Goal: Task Accomplishment & Management: Use online tool/utility

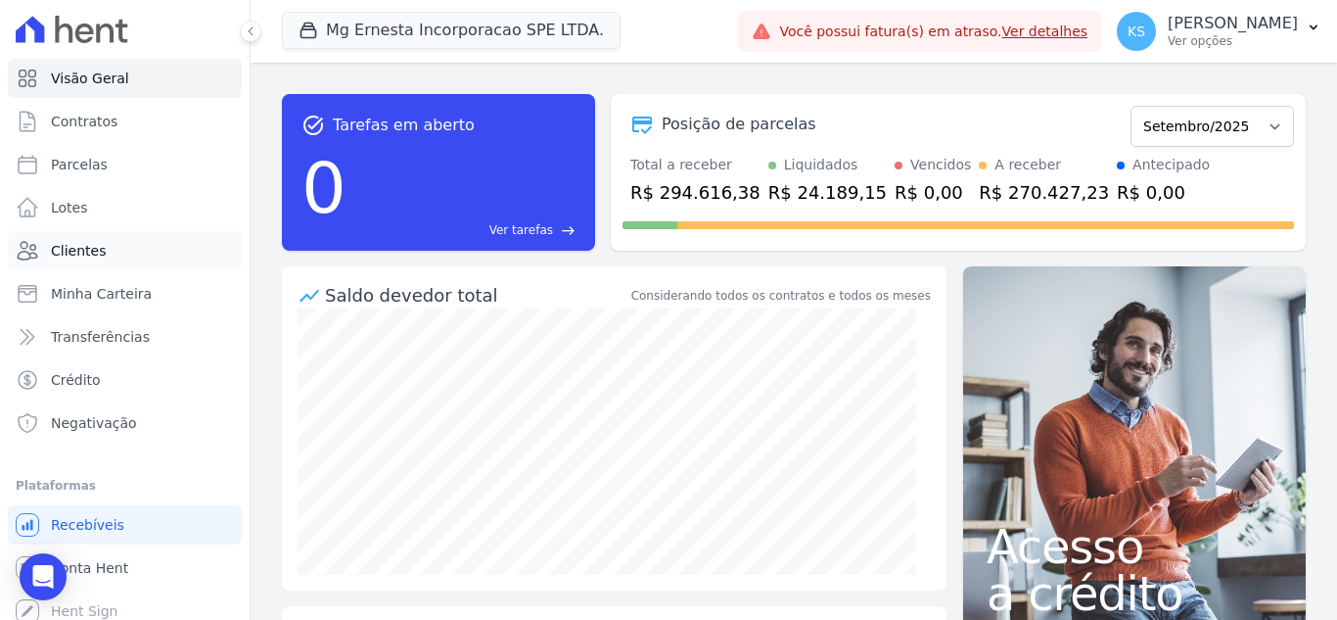
click at [70, 260] on link "Clientes" at bounding box center [125, 250] width 234 height 39
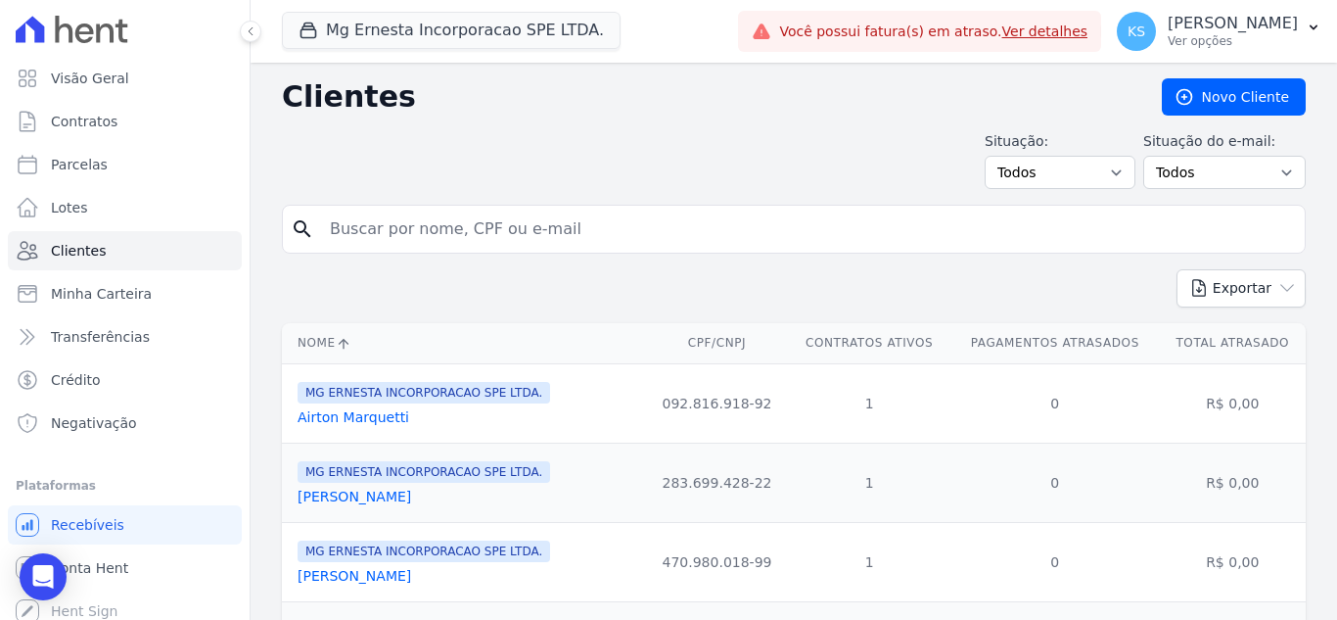
click at [393, 226] on input "search" at bounding box center [807, 228] width 979 height 39
type input "rodrigo"
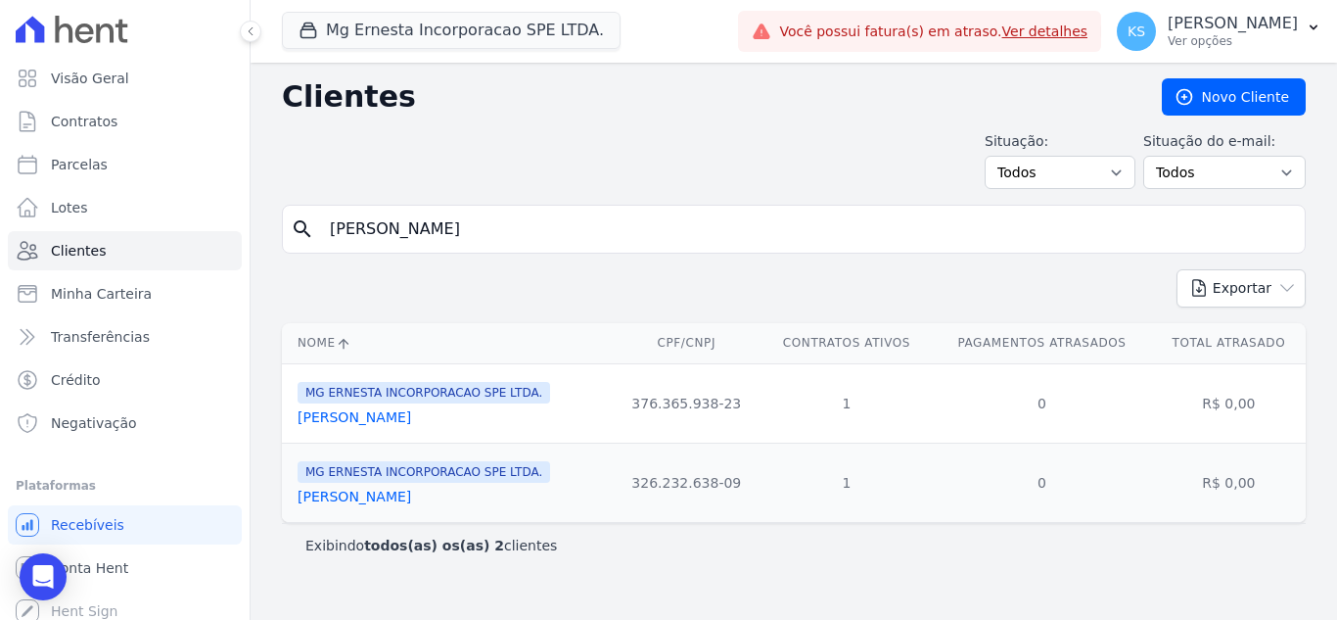
click at [401, 419] on link "Rodrigo Freire De Santiago" at bounding box center [355, 417] width 114 height 16
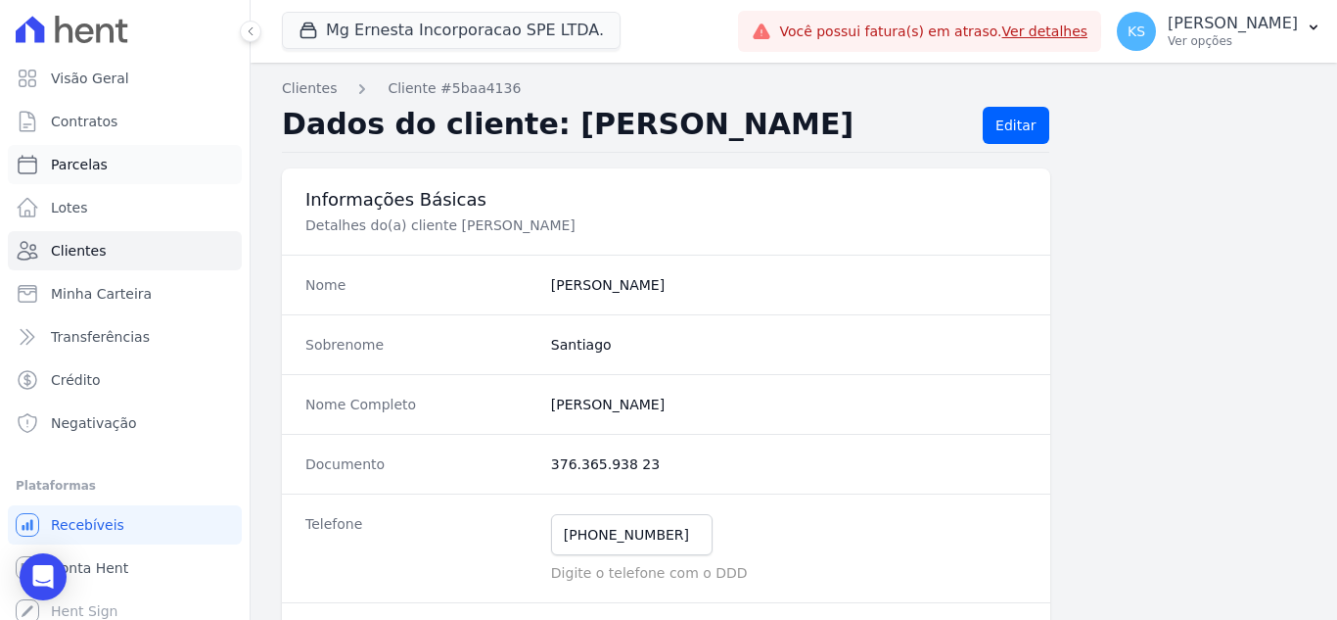
click at [87, 174] on link "Parcelas" at bounding box center [125, 164] width 234 height 39
select select
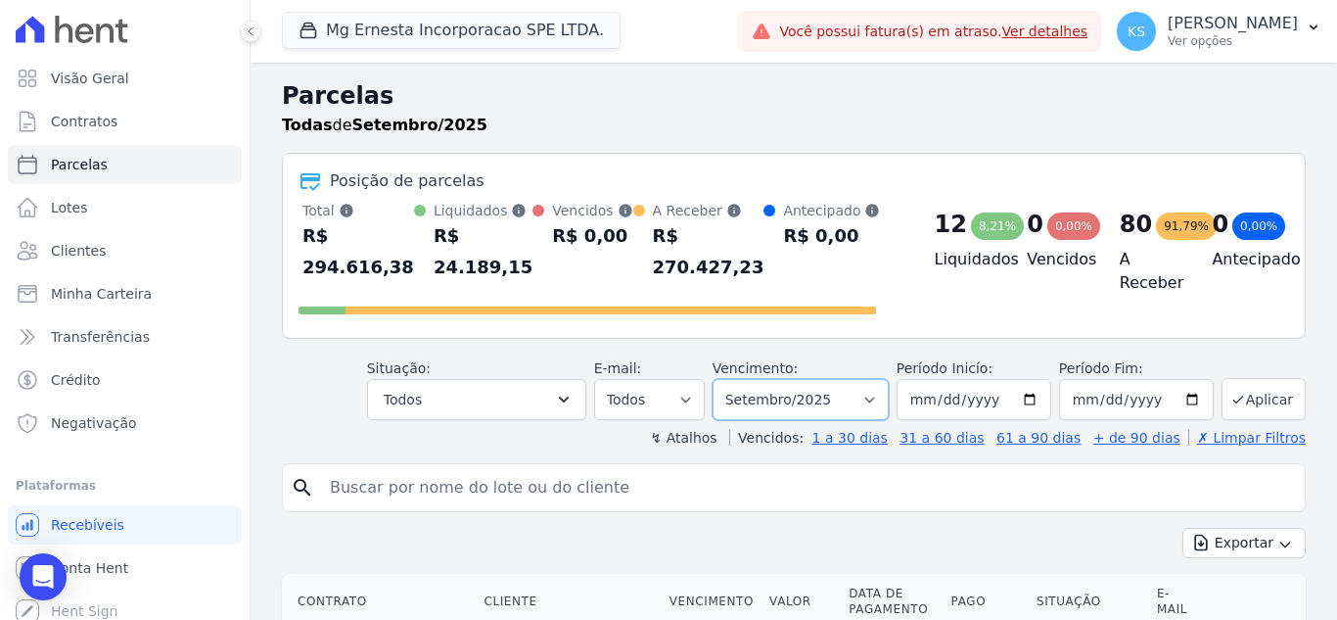
click at [826, 379] on select "Filtrar por período ──────── Todos os meses Julho/2025 Agosto/2025 Setembro/202…" at bounding box center [801, 399] width 176 height 41
click at [932, 300] on div "Posição de parcelas Total Soma das parcelas pagas, vencidas, em aberto e agenda…" at bounding box center [794, 246] width 1024 height 186
click at [1088, 34] on link "Ver detalhes" at bounding box center [1045, 31] width 86 height 16
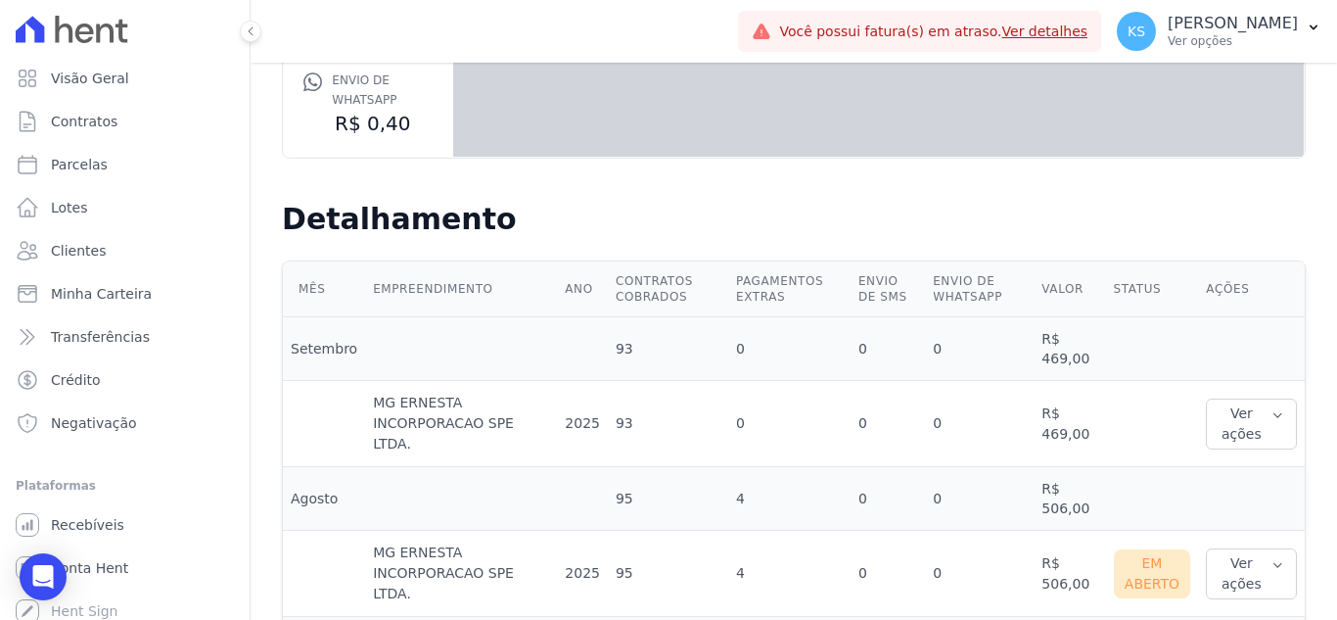
scroll to position [479, 0]
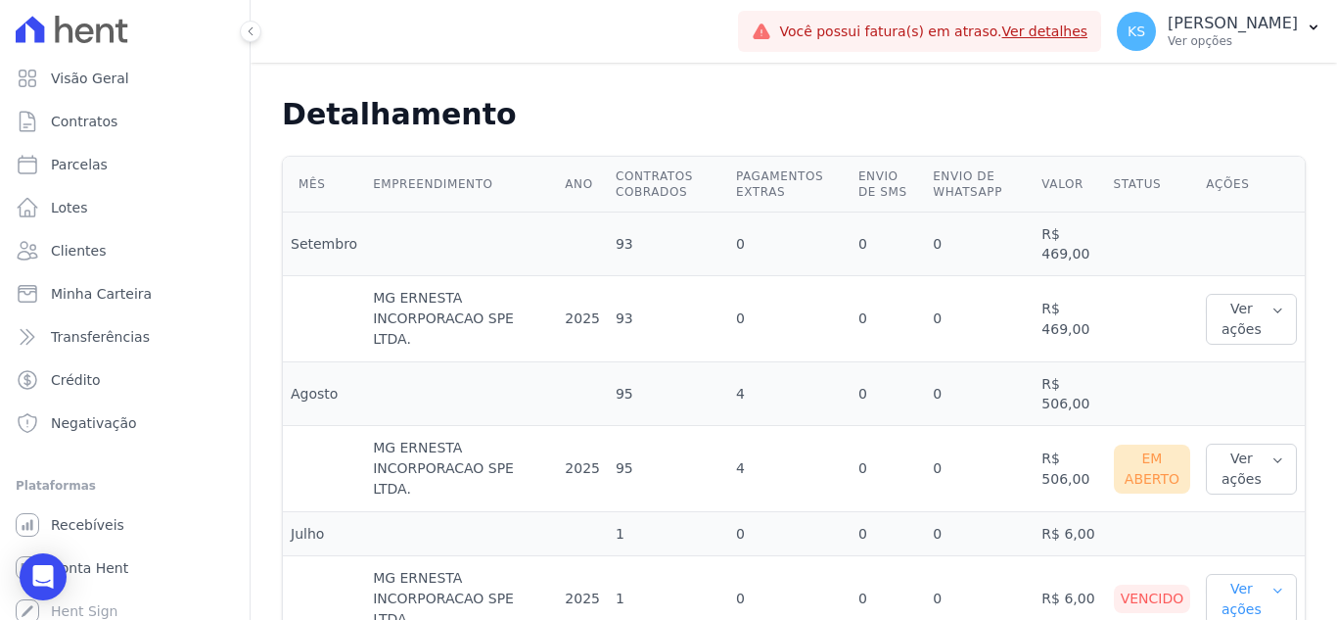
click at [1237, 574] on button "Ver ações" at bounding box center [1251, 599] width 91 height 51
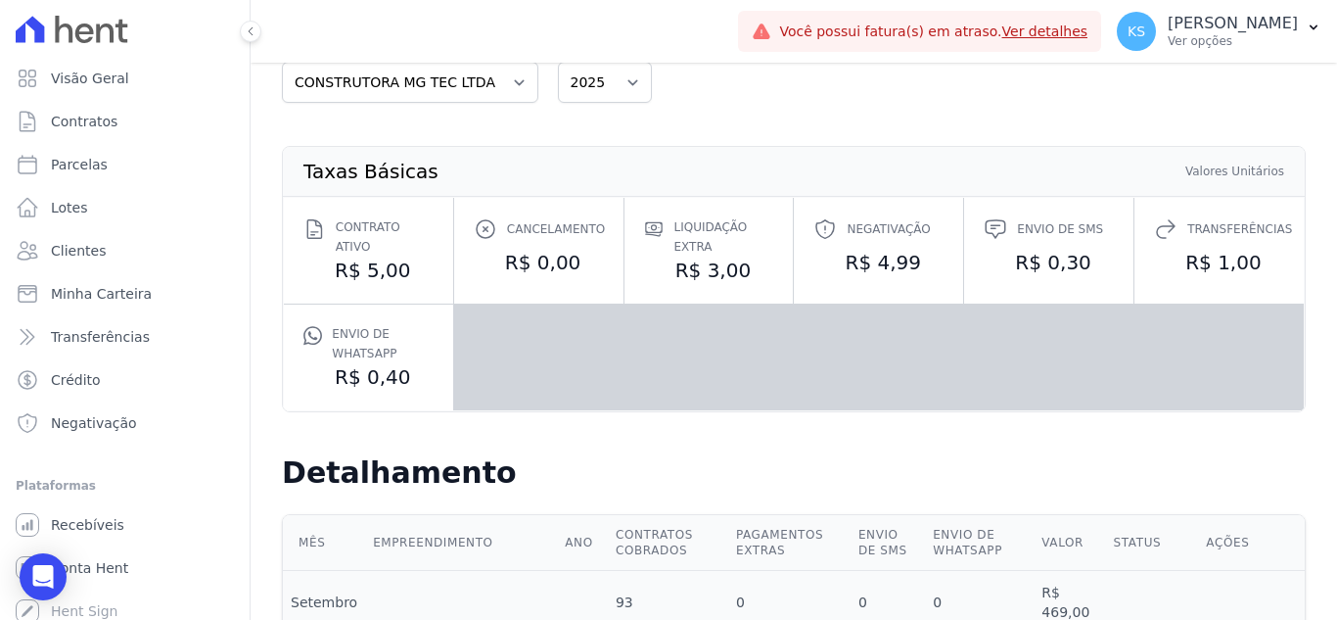
scroll to position [0, 0]
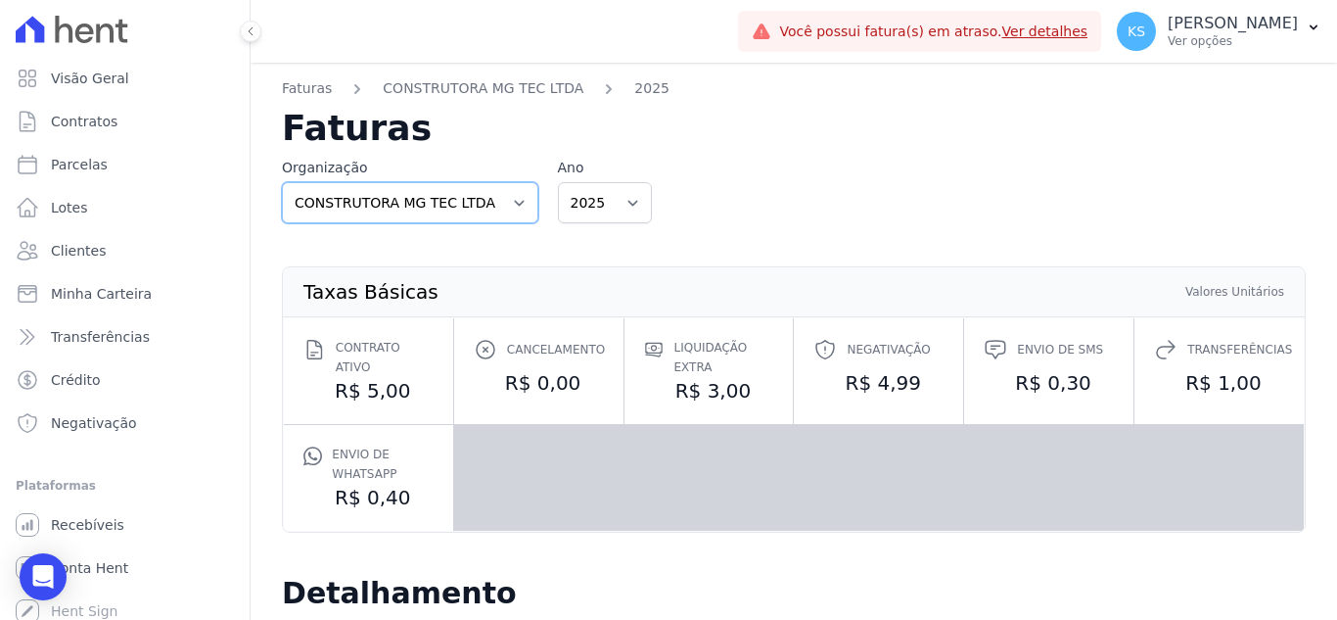
click at [487, 205] on select "CONSTRUTORA MG TEC LTDA" at bounding box center [410, 202] width 256 height 41
click at [749, 196] on div "Organização CONSTRUTORA MG TEC LTDA Ano 2025" at bounding box center [794, 191] width 1024 height 66
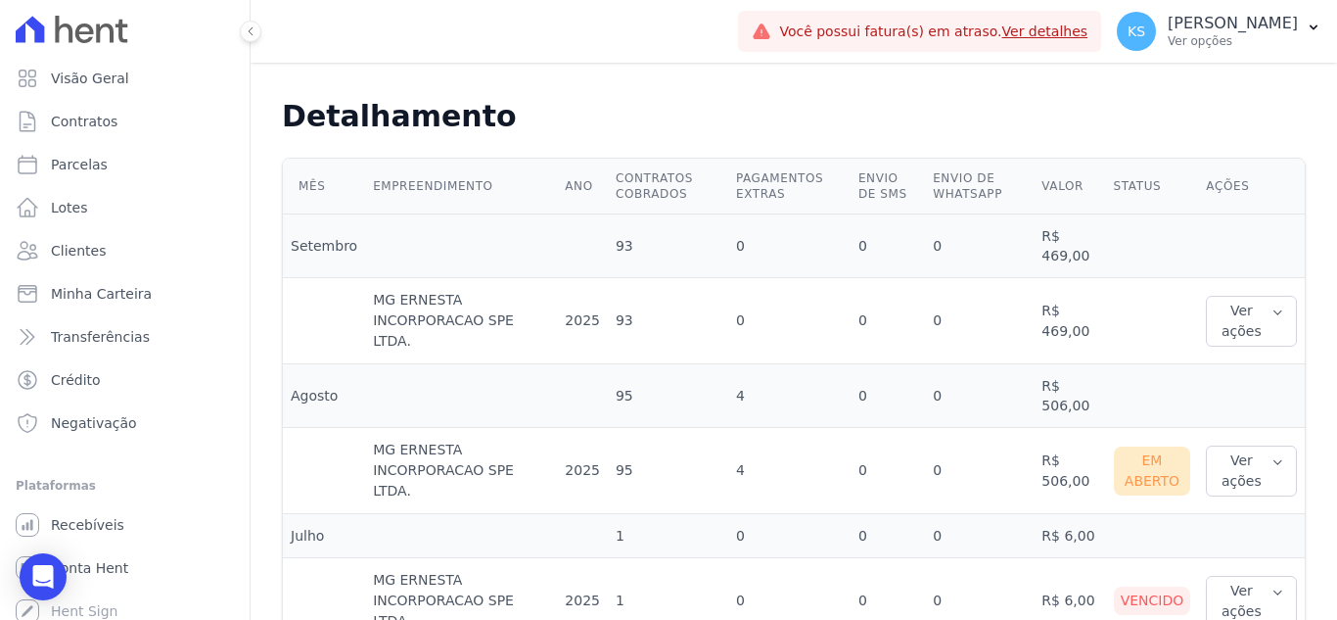
scroll to position [479, 0]
click at [337, 376] on td "Agosto" at bounding box center [324, 394] width 82 height 64
drag, startPoint x: 1244, startPoint y: 543, endPoint x: 1221, endPoint y: 560, distance: 28.8
click at [1244, 574] on button "Ver ações" at bounding box center [1251, 599] width 91 height 51
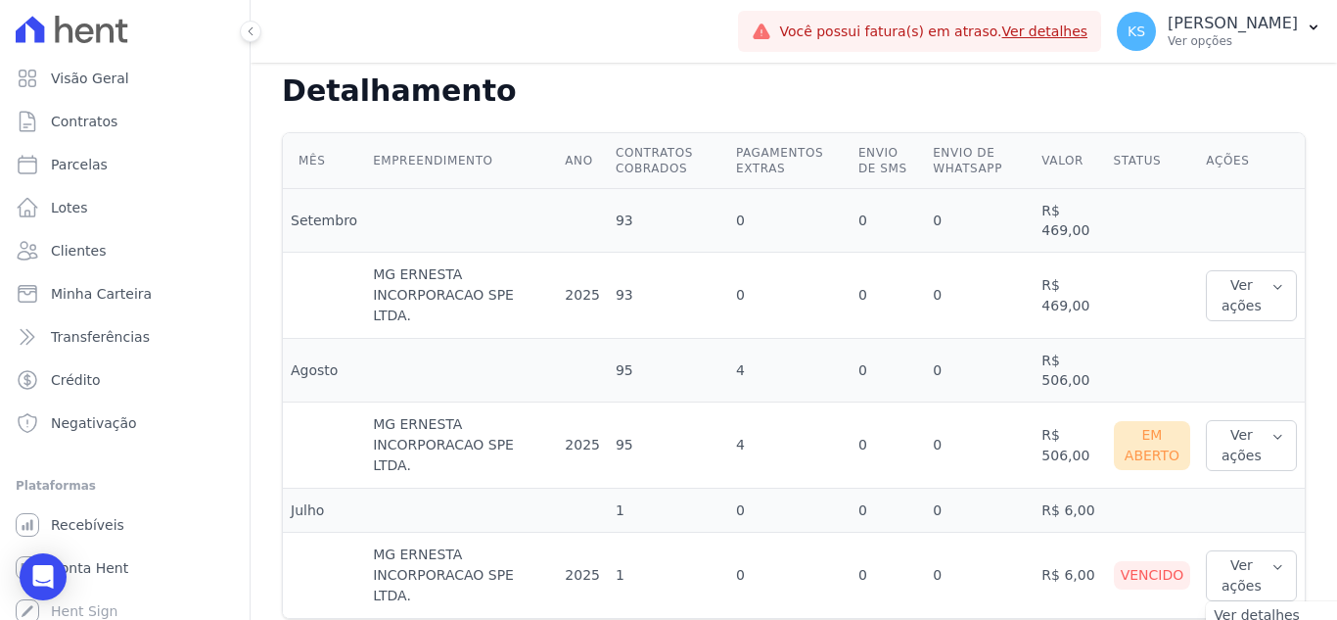
scroll to position [524, 0]
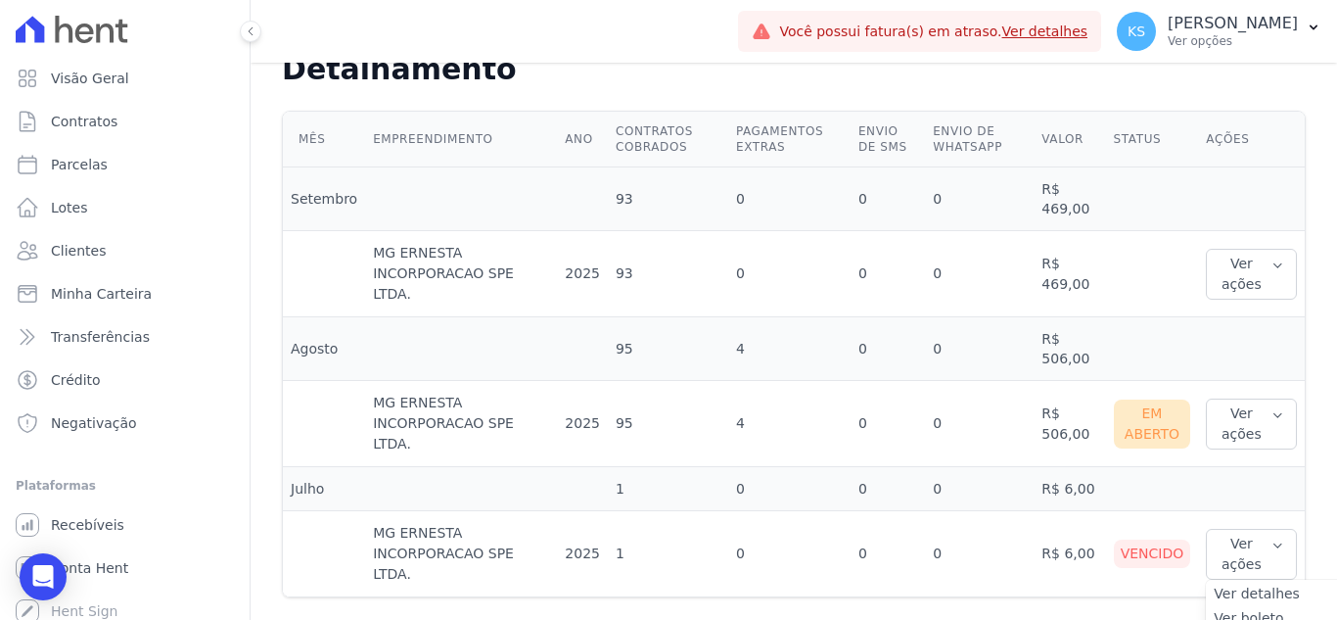
click at [1152, 197] on td at bounding box center [1152, 199] width 93 height 64
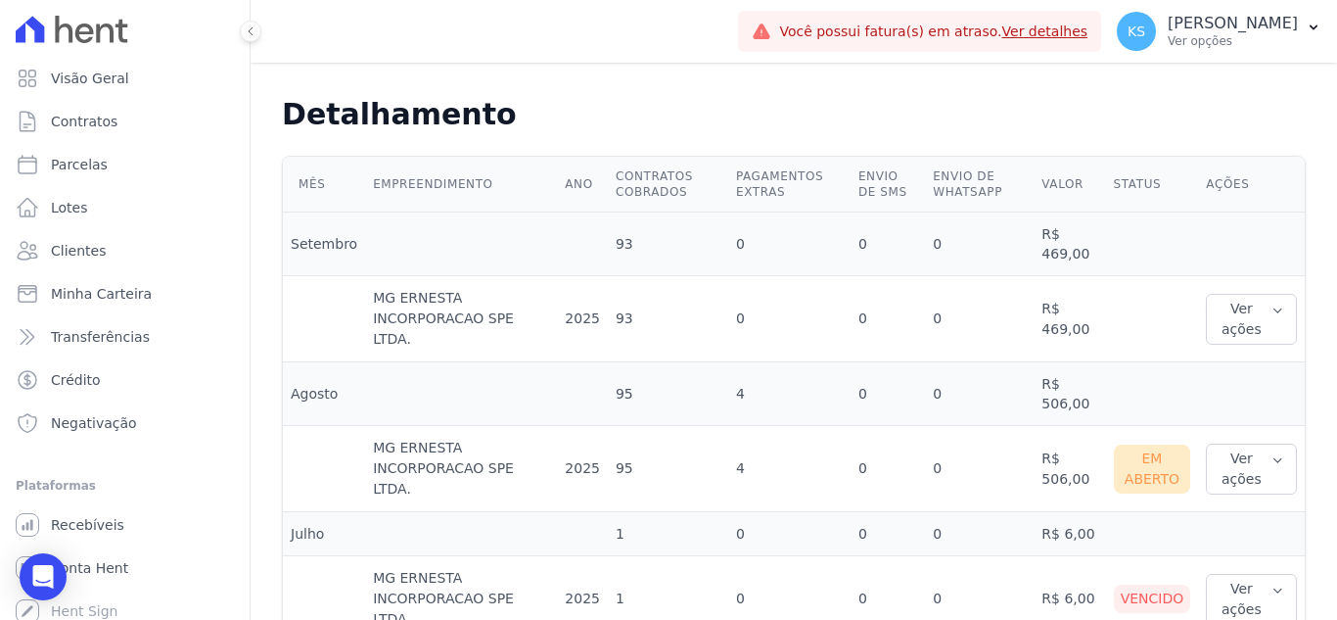
click at [1132, 174] on th "Status" at bounding box center [1152, 185] width 93 height 56
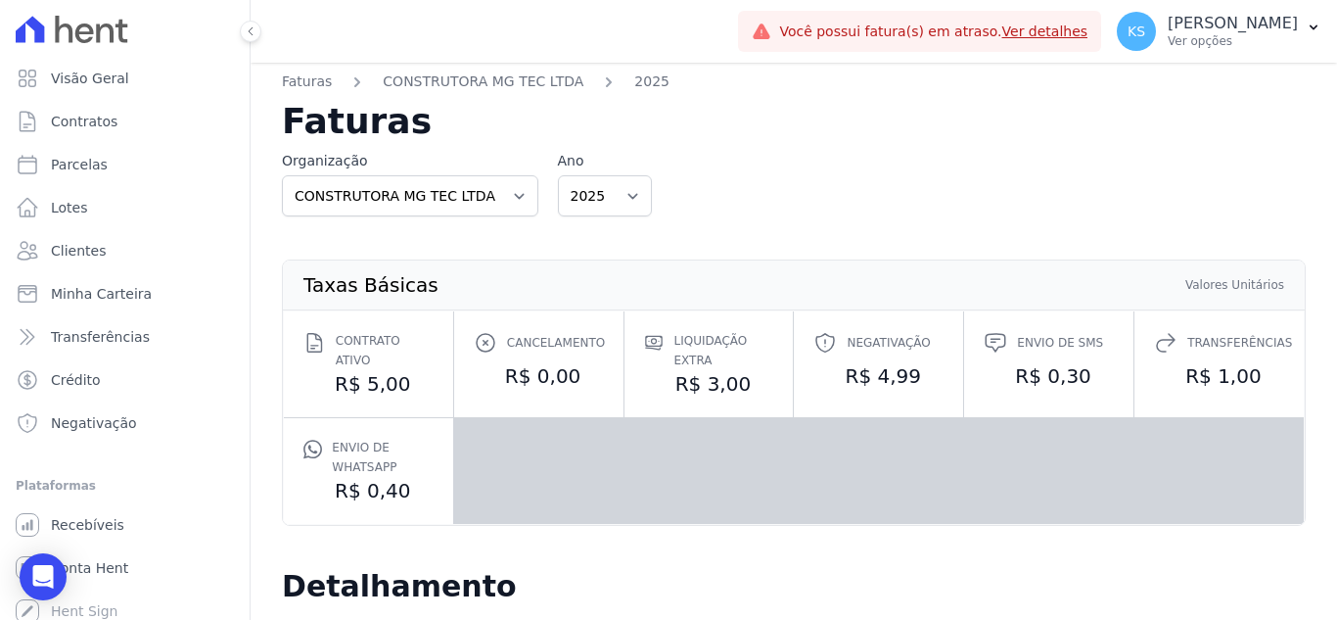
scroll to position [0, 0]
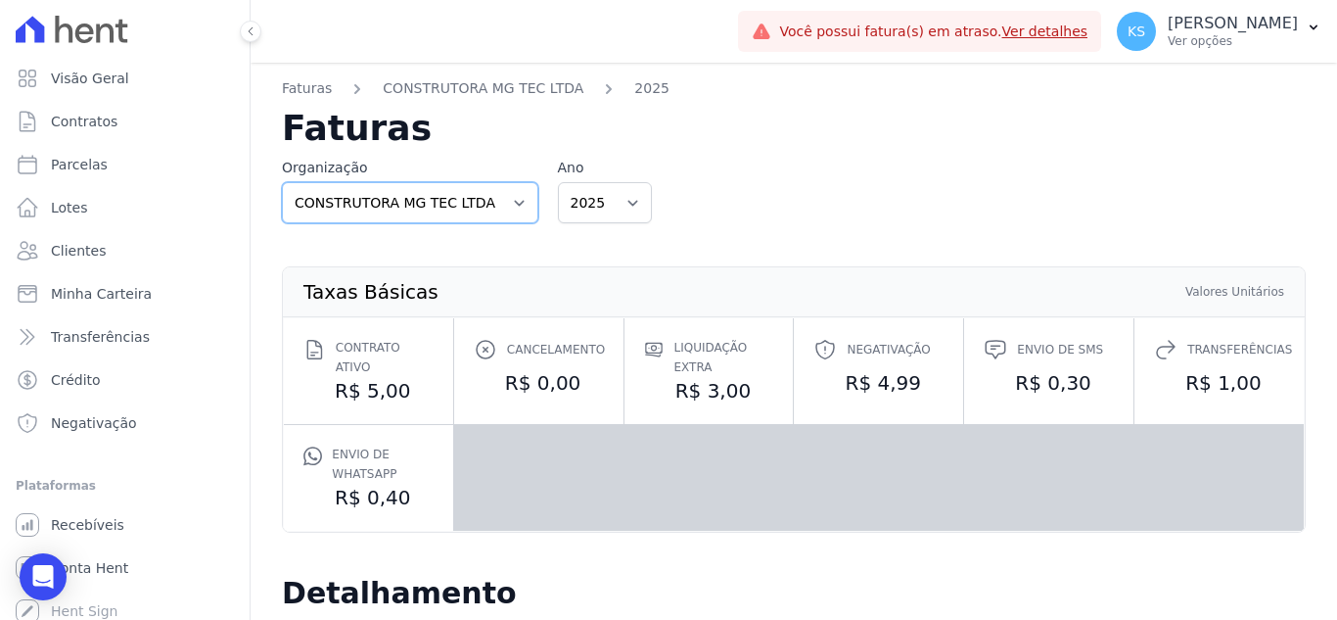
click at [503, 204] on select "CONSTRUTORA MG TEC LTDA" at bounding box center [410, 202] width 256 height 41
click at [692, 170] on div "Organização CONSTRUTORA MG TEC LTDA Ano 2025" at bounding box center [794, 191] width 1024 height 66
click at [619, 207] on select "2025" at bounding box center [605, 202] width 94 height 41
click at [744, 175] on div "Organização CONSTRUTORA MG TEC LTDA Ano 2025" at bounding box center [794, 191] width 1024 height 66
drag, startPoint x: 1096, startPoint y: 30, endPoint x: 1090, endPoint y: 45, distance: 15.8
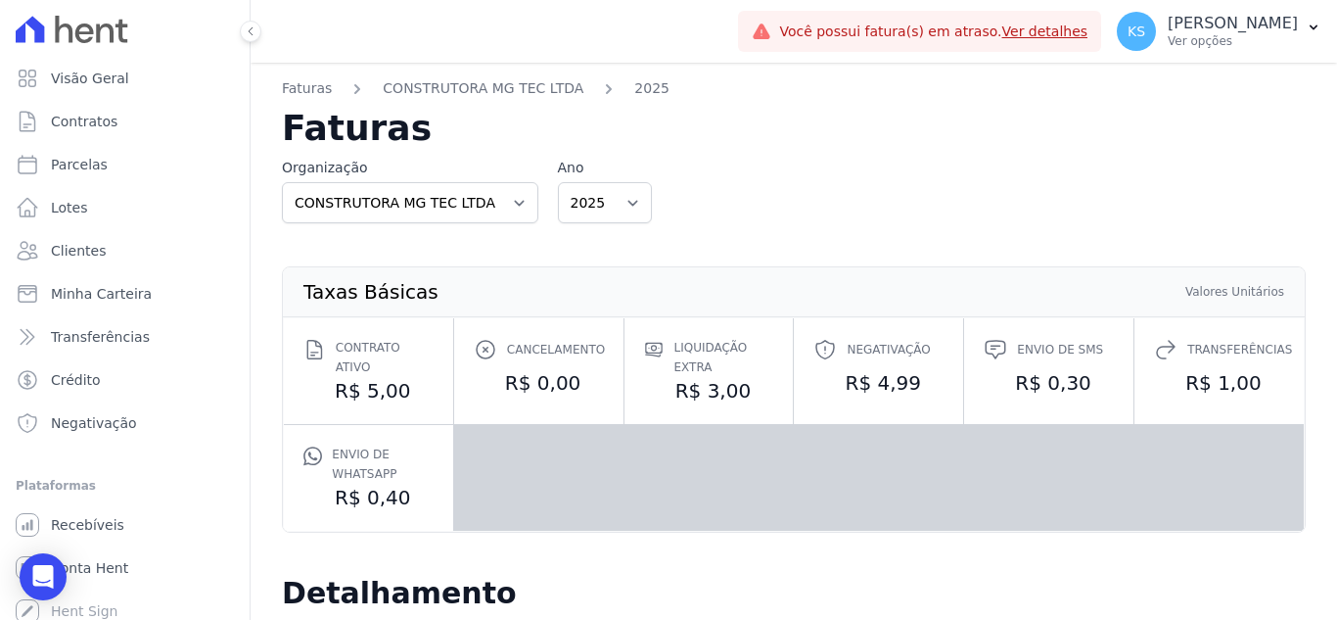
click at [1088, 29] on link "Ver detalhes" at bounding box center [1045, 31] width 86 height 16
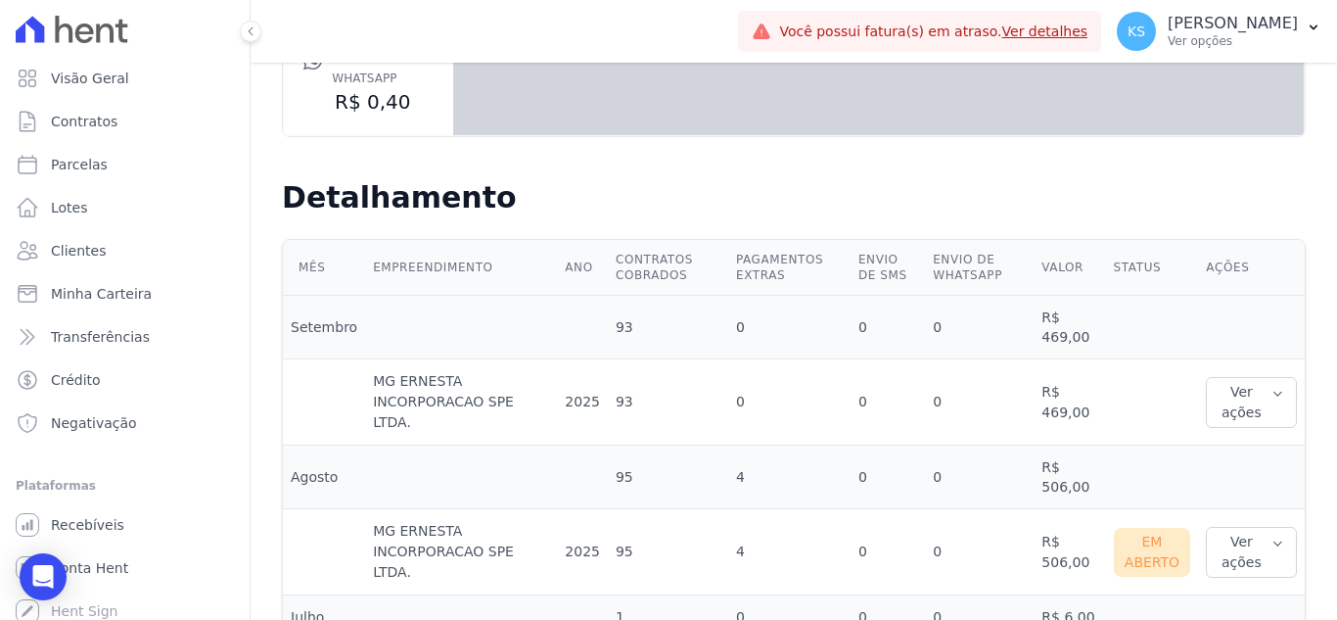
scroll to position [185, 0]
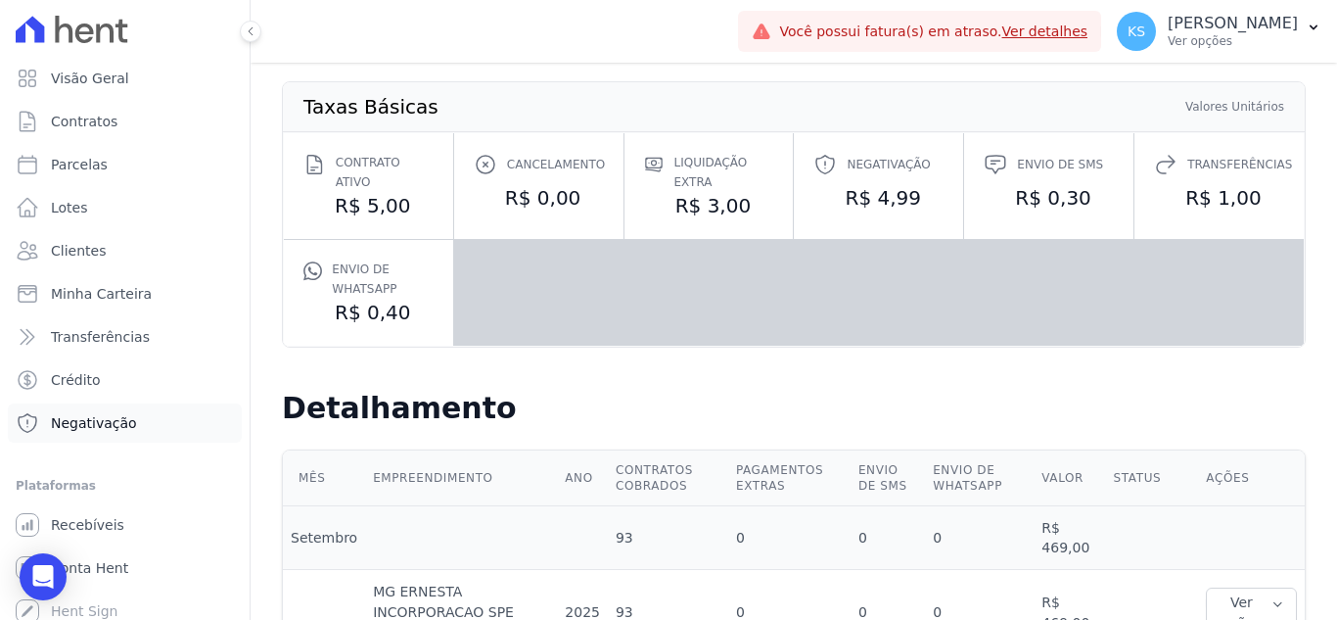
click at [112, 420] on span "Negativação" at bounding box center [94, 423] width 86 height 20
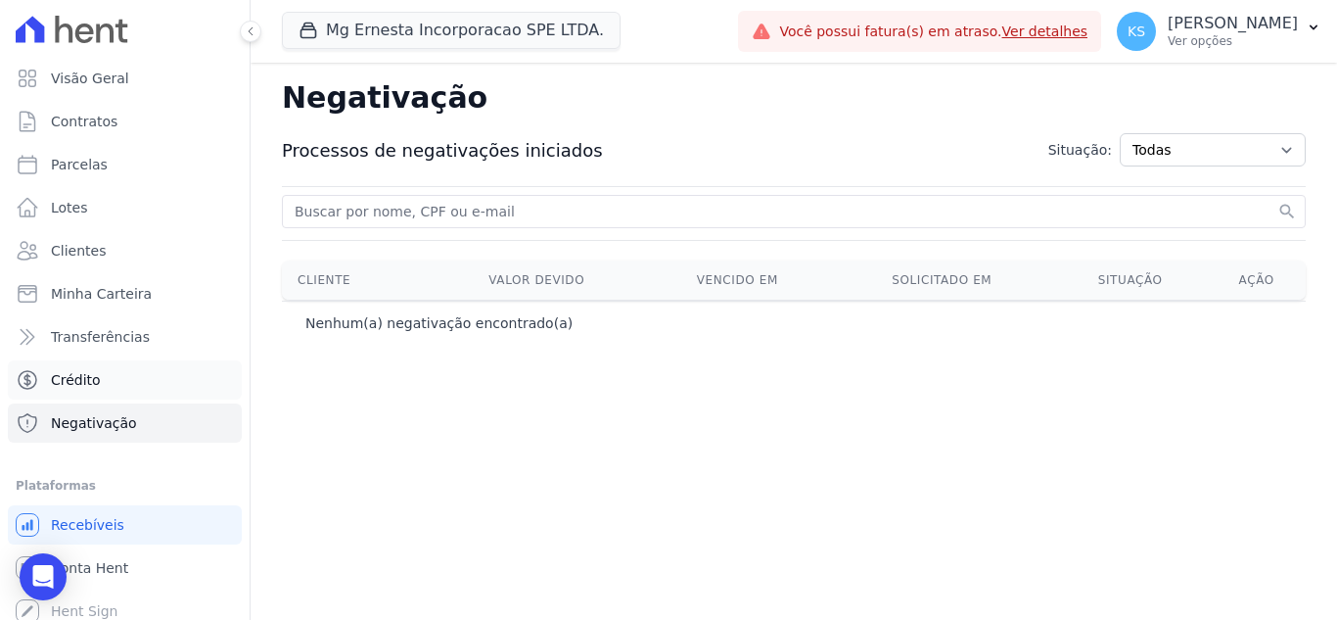
click at [81, 378] on span "Crédito" at bounding box center [76, 380] width 50 height 20
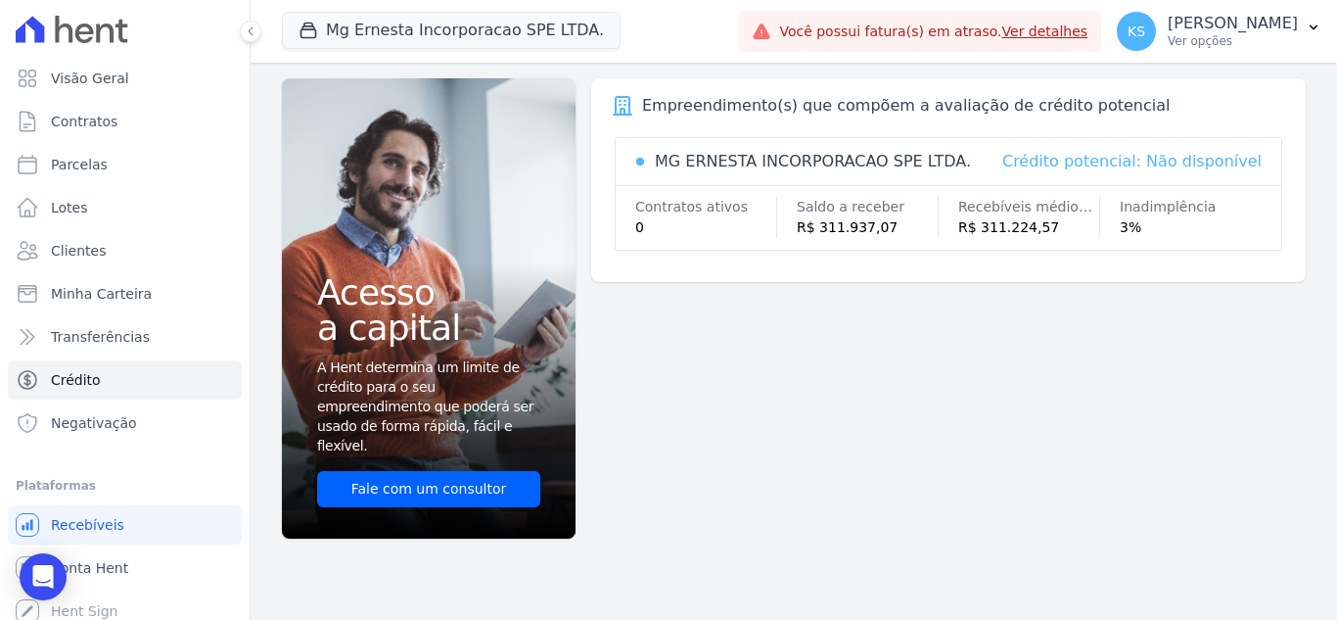
click at [951, 363] on div "Empreendimento(s) que compõem a avaliação de crédito potencial MG ERNESTA INCOR…" at bounding box center [948, 292] width 715 height 429
click at [1238, 32] on p "[PERSON_NAME]" at bounding box center [1233, 24] width 130 height 20
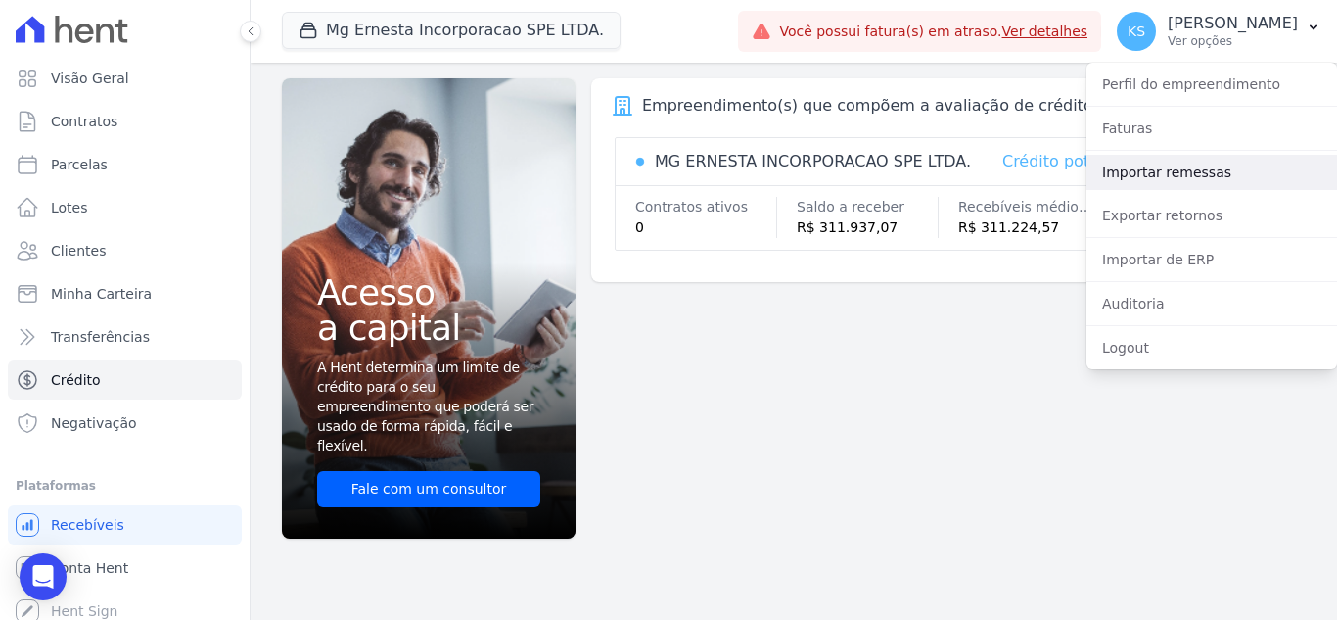
click at [1174, 179] on link "Importar remessas" at bounding box center [1211, 172] width 251 height 35
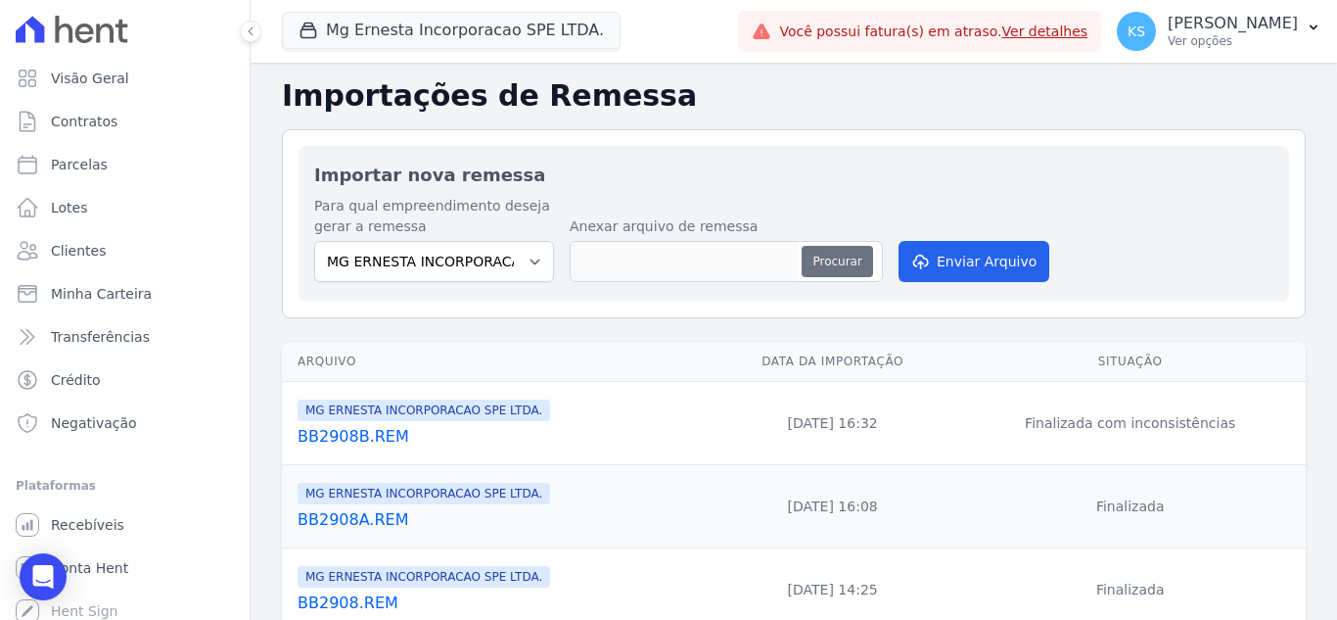
click at [822, 260] on button "Procurar" at bounding box center [837, 261] width 70 height 31
type input "BB0409.REM"
click at [968, 262] on button "Enviar Arquivo" at bounding box center [974, 261] width 151 height 41
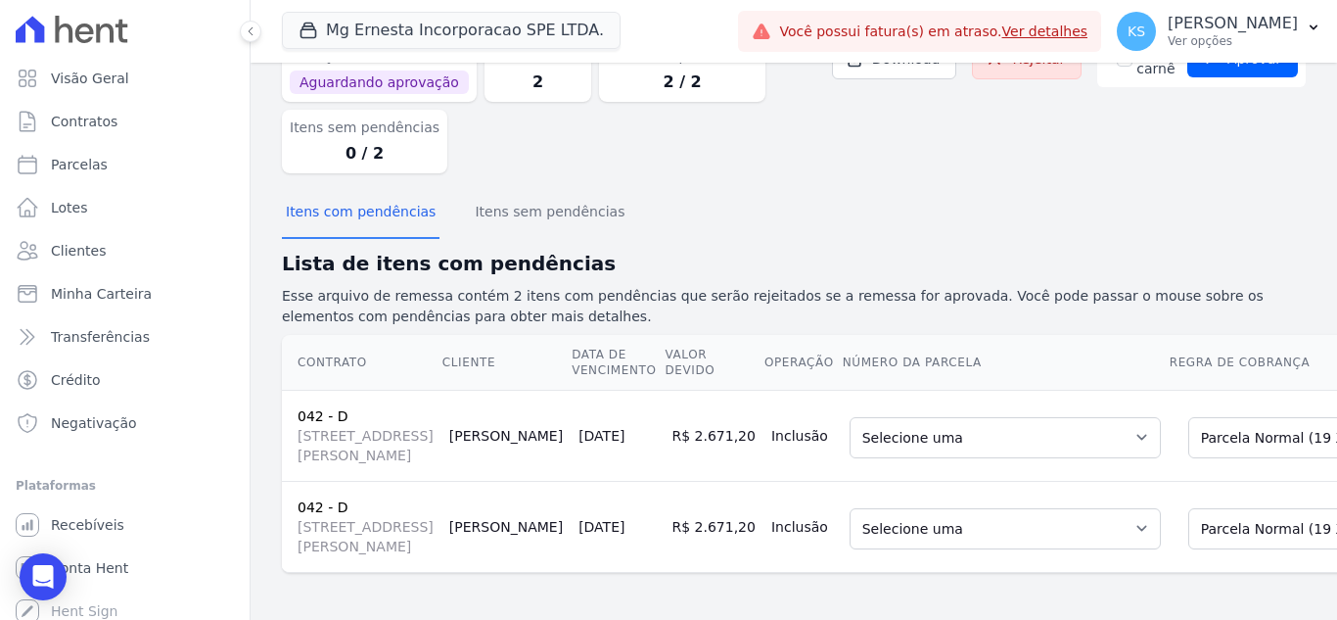
scroll to position [294, 0]
click at [947, 417] on select "Selecione uma 3 - [DATE] - R$ 2.671,20 - Agendado 4 - [DATE] - R$ 2.671,20 - Ag…" at bounding box center [1005, 437] width 311 height 41
click at [907, 390] on td "Selecione uma 3 - 20/10/2025 - R$ 2.671,20 - Agendado 4 - 20/11/2025 - R$ 2.671…" at bounding box center [1005, 435] width 327 height 91
click at [961, 417] on select "Selecione uma 3 - 20/10/2025 - R$ 2.671,20 - Agendado 4 - 20/11/2025 - R$ 2.671…" at bounding box center [1005, 437] width 311 height 41
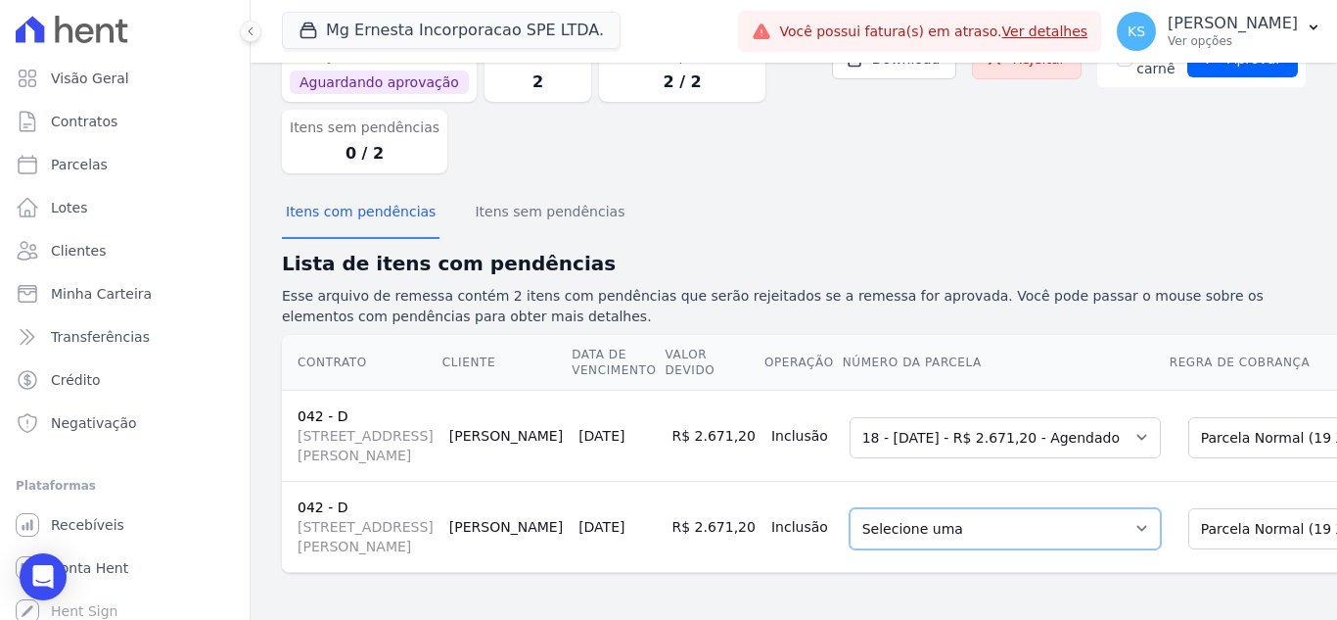
click at [993, 508] on select "Selecione uma 3 - 20/10/2025 - R$ 2.671,20 - Agendado 4 - 20/11/2025 - R$ 2.671…" at bounding box center [1005, 528] width 311 height 41
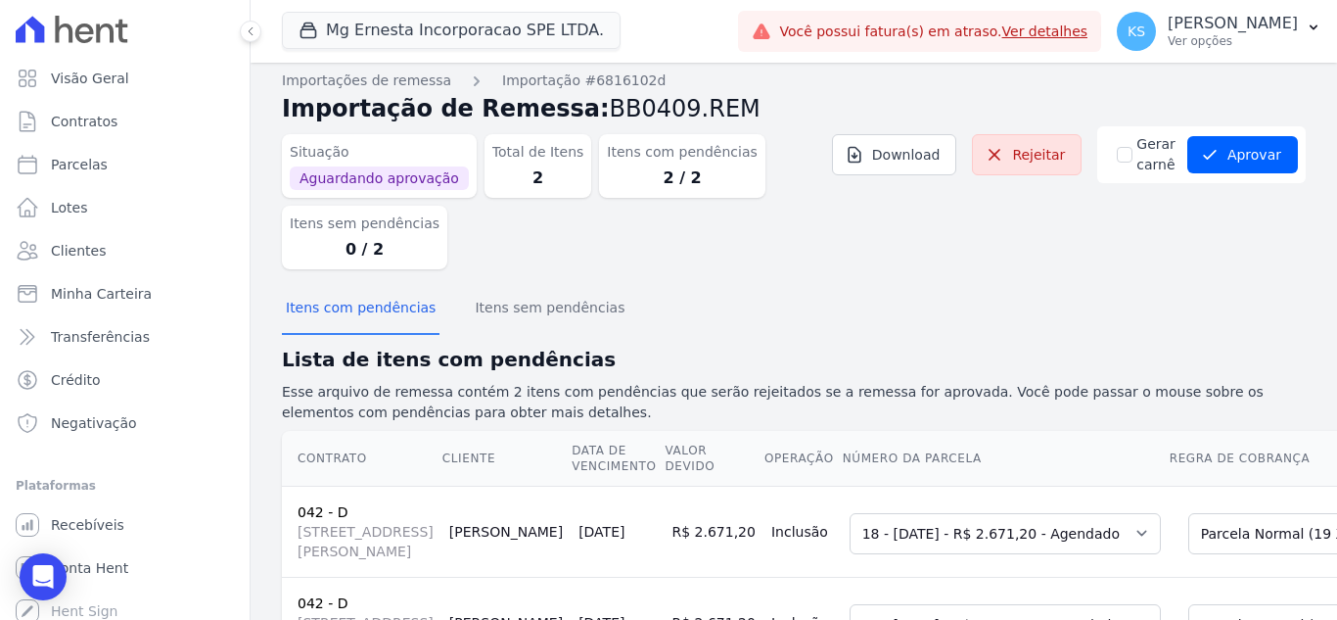
scroll to position [0, 0]
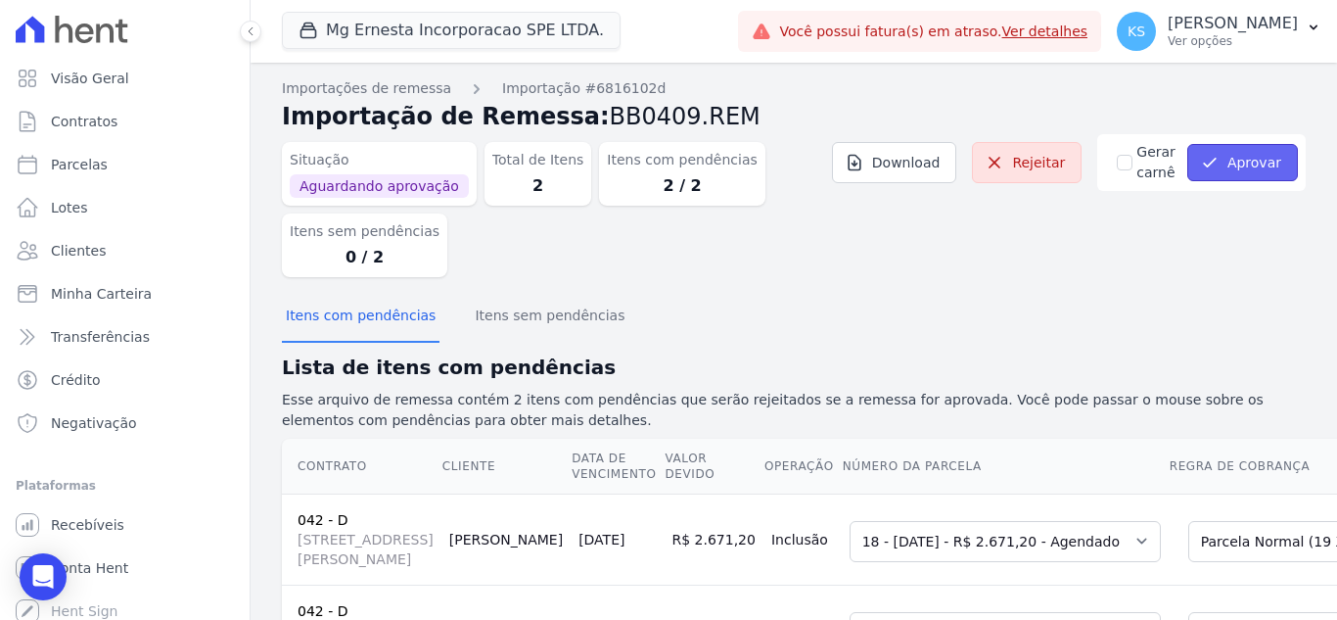
click at [1202, 165] on icon "submit" at bounding box center [1210, 163] width 20 height 20
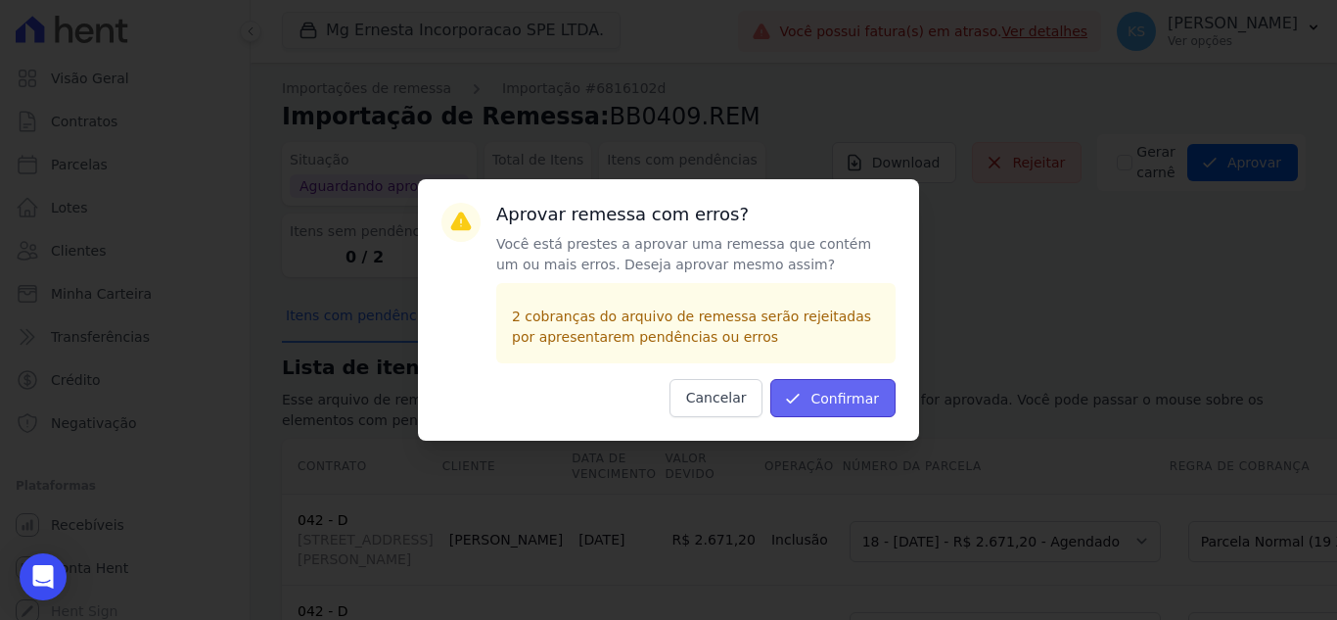
click at [843, 398] on button "Confirmar" at bounding box center [832, 398] width 125 height 38
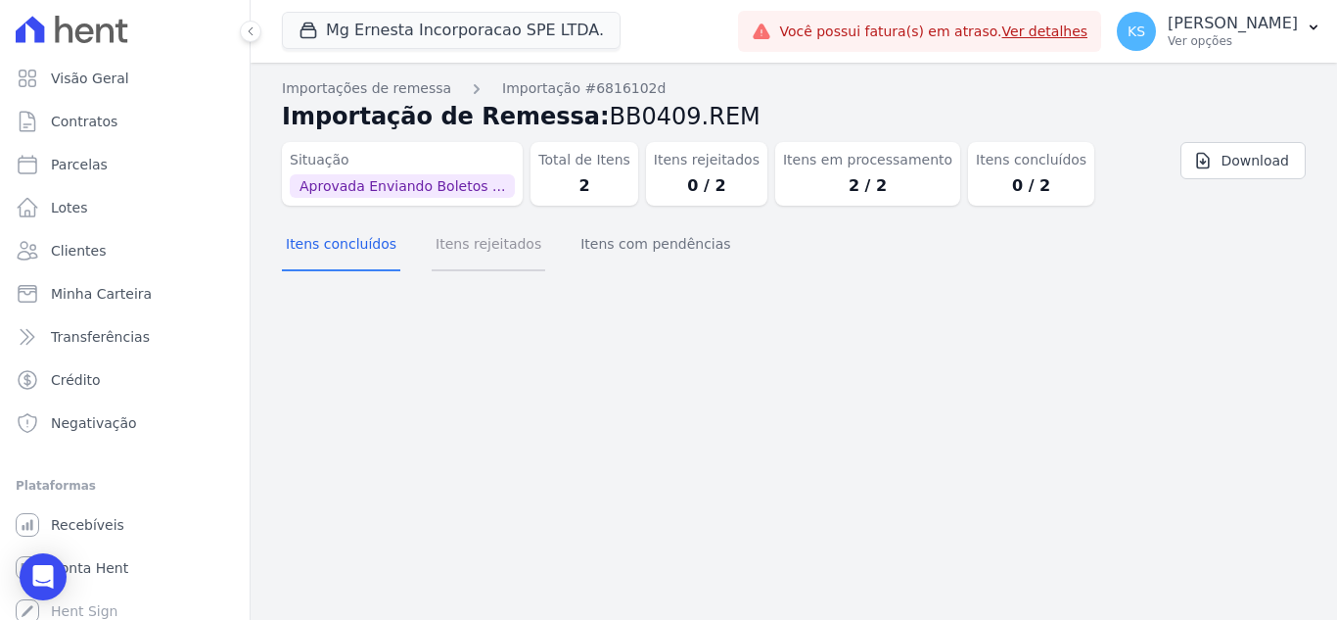
click at [468, 254] on button "Itens rejeitados" at bounding box center [489, 245] width 114 height 51
click at [629, 260] on button "Itens com pendências" at bounding box center [656, 245] width 158 height 51
click at [474, 256] on button "Itens rejeitados" at bounding box center [489, 245] width 114 height 51
click at [355, 257] on button "Itens concluídos" at bounding box center [341, 245] width 118 height 51
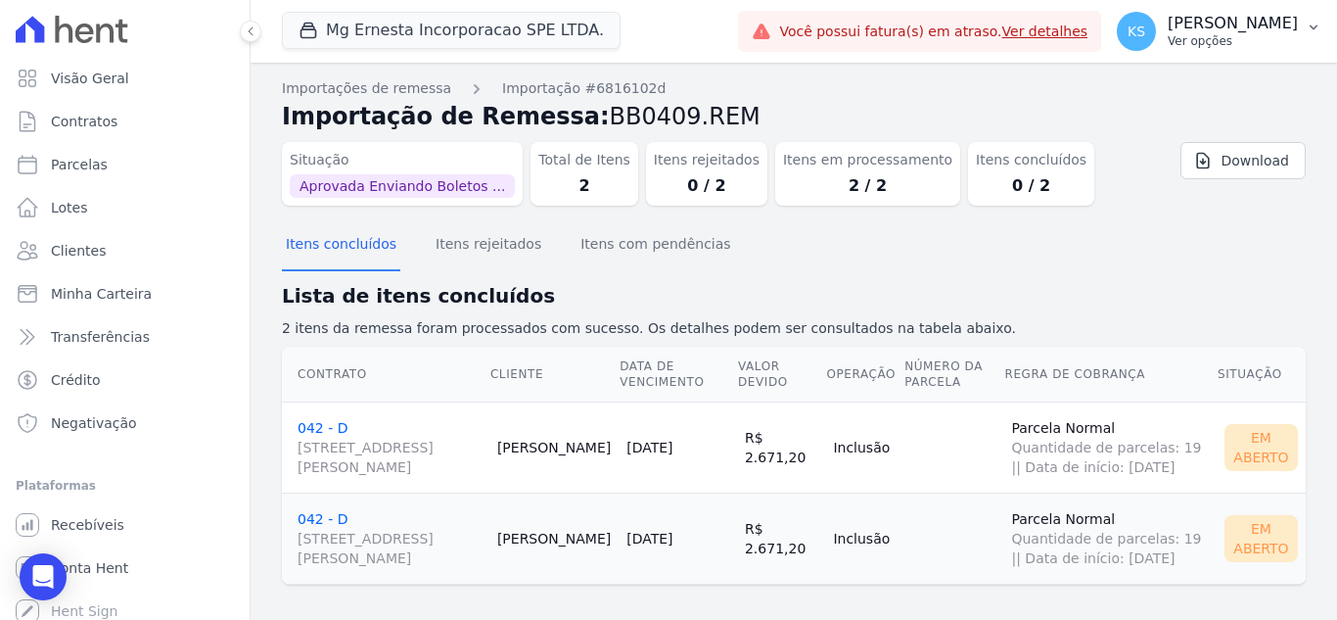
click at [1248, 33] on p "Ver opções" at bounding box center [1233, 41] width 130 height 16
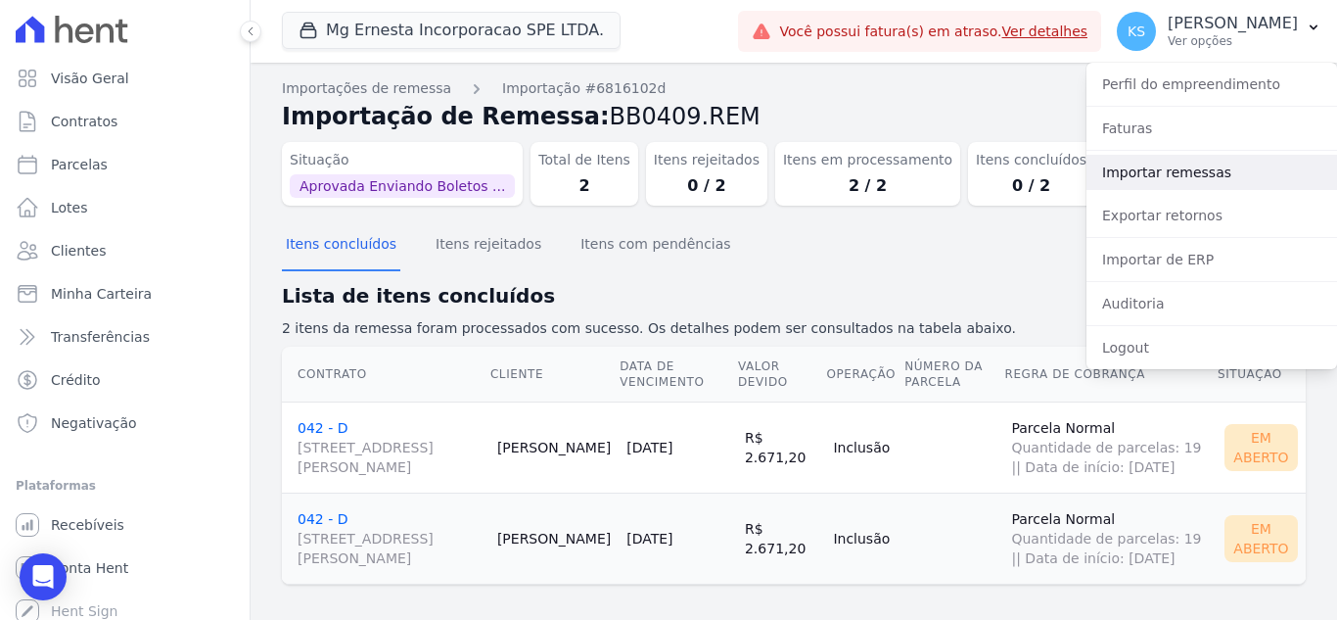
click at [1164, 176] on link "Importar remessas" at bounding box center [1211, 172] width 251 height 35
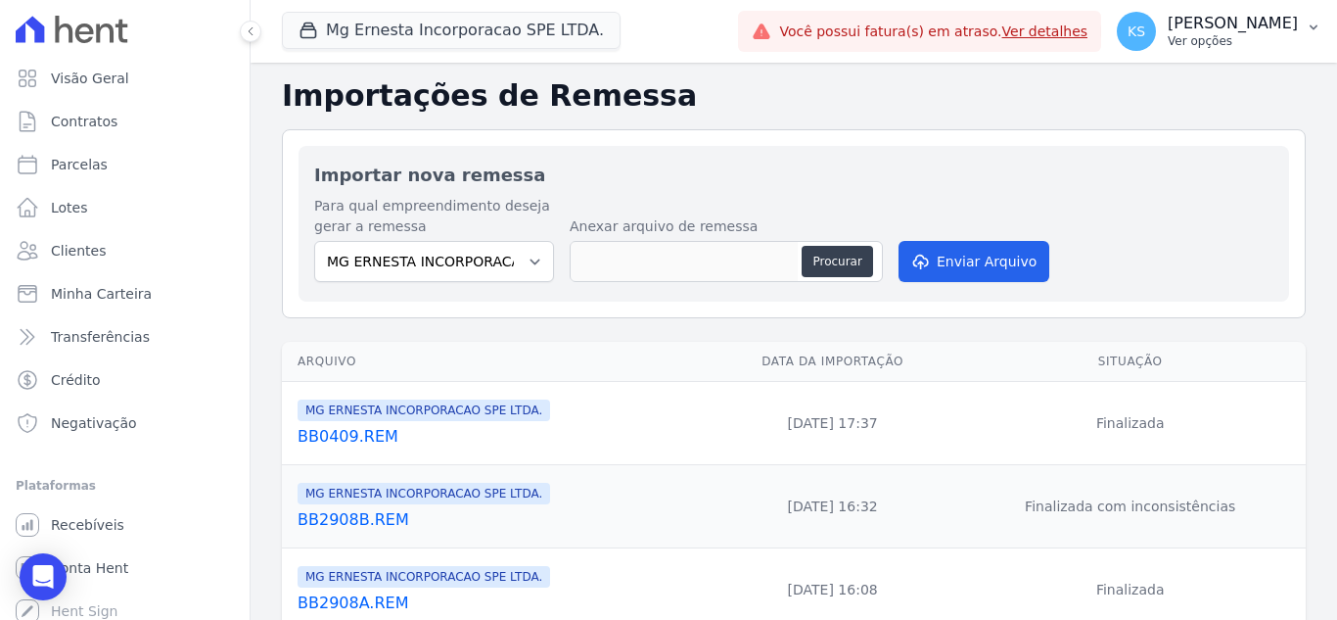
click at [1256, 32] on p "[PERSON_NAME]" at bounding box center [1233, 24] width 130 height 20
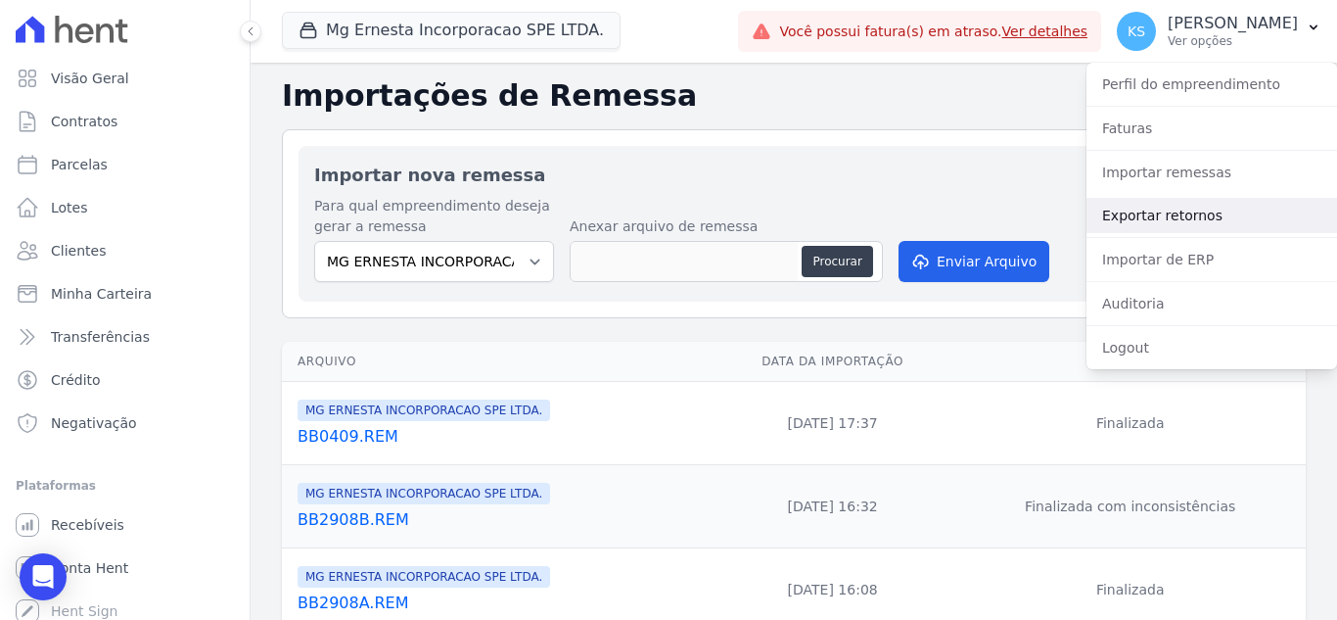
click at [1168, 210] on link "Exportar retornos" at bounding box center [1211, 215] width 251 height 35
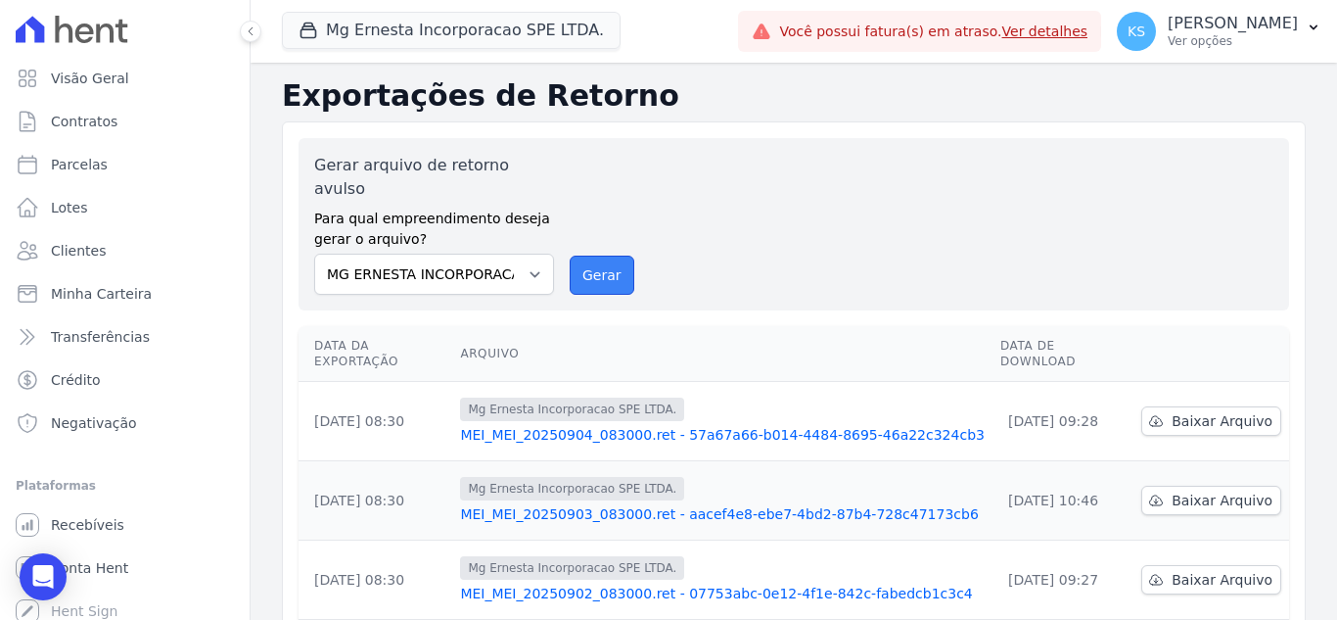
click at [594, 255] on button "Gerar" at bounding box center [602, 274] width 65 height 39
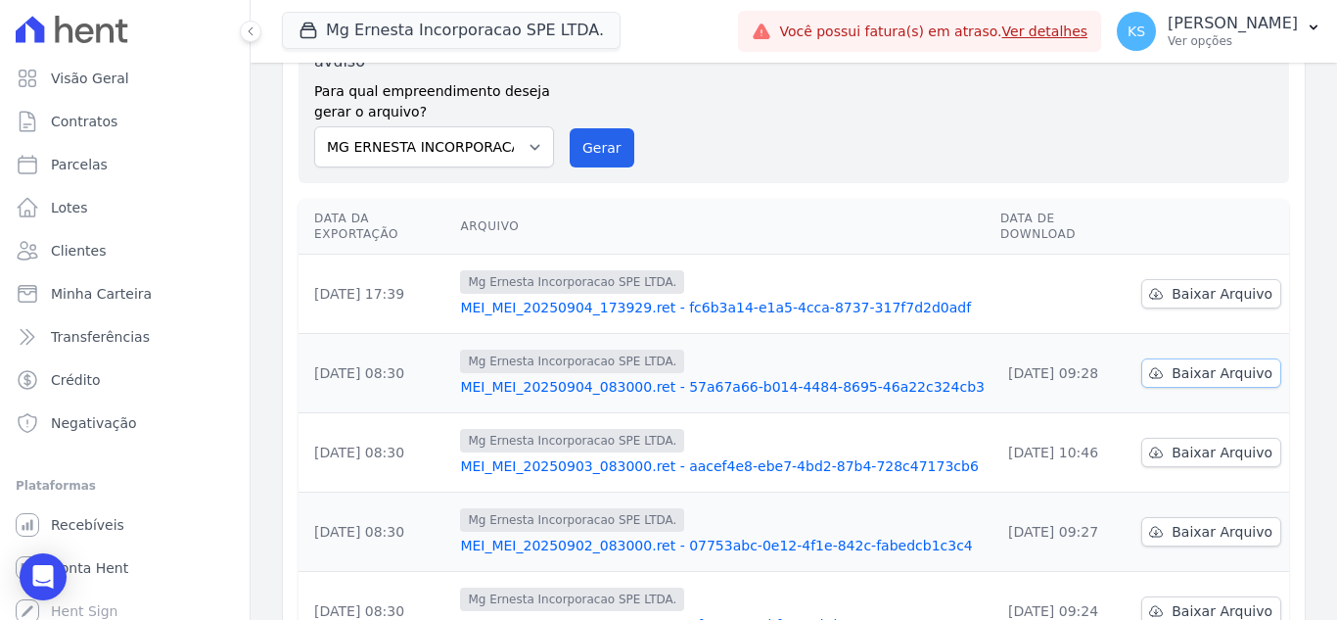
scroll to position [196, 0]
click at [1188, 282] on span "Baixar Arquivo" at bounding box center [1222, 292] width 101 height 20
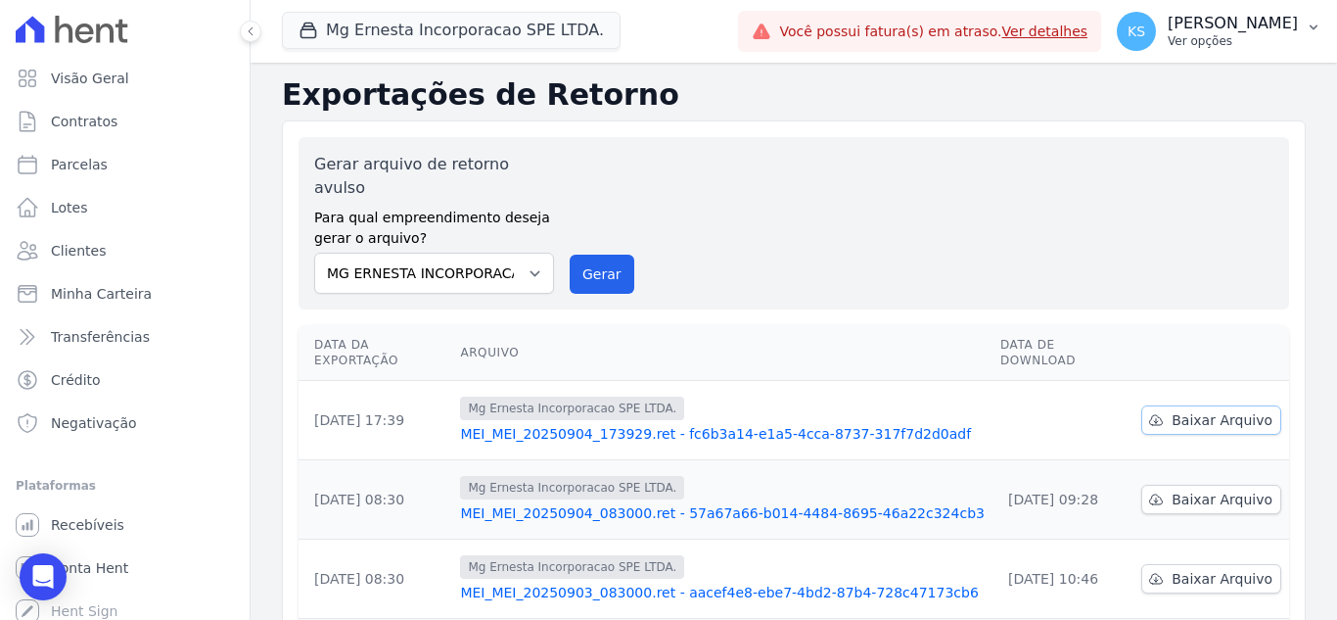
scroll to position [0, 0]
click at [1251, 25] on p "[PERSON_NAME]" at bounding box center [1233, 24] width 130 height 20
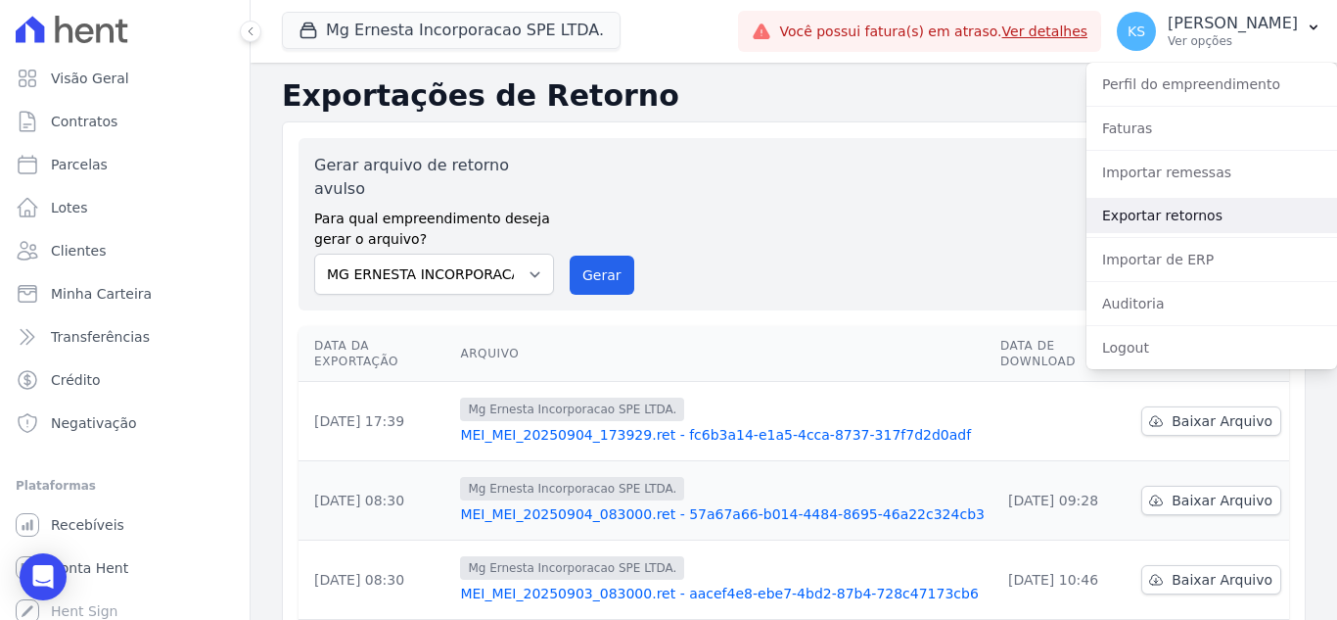
click at [1171, 211] on link "Exportar retornos" at bounding box center [1211, 215] width 251 height 35
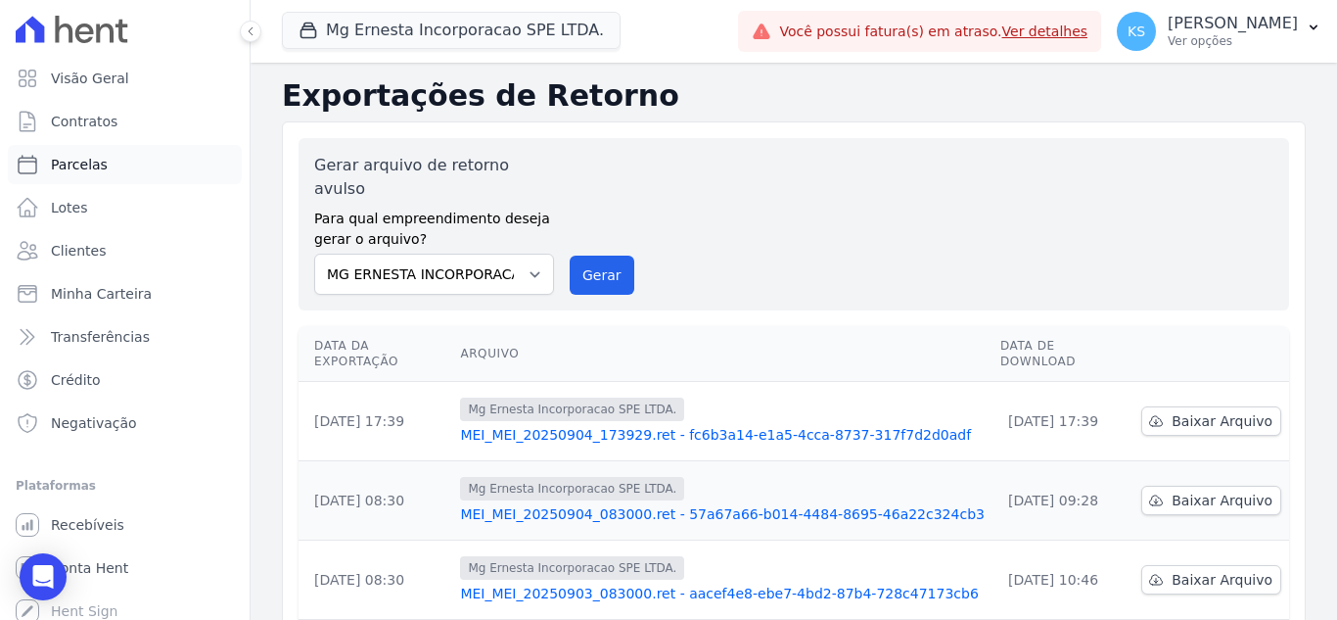
click at [91, 162] on span "Parcelas" at bounding box center [79, 165] width 57 height 20
select select
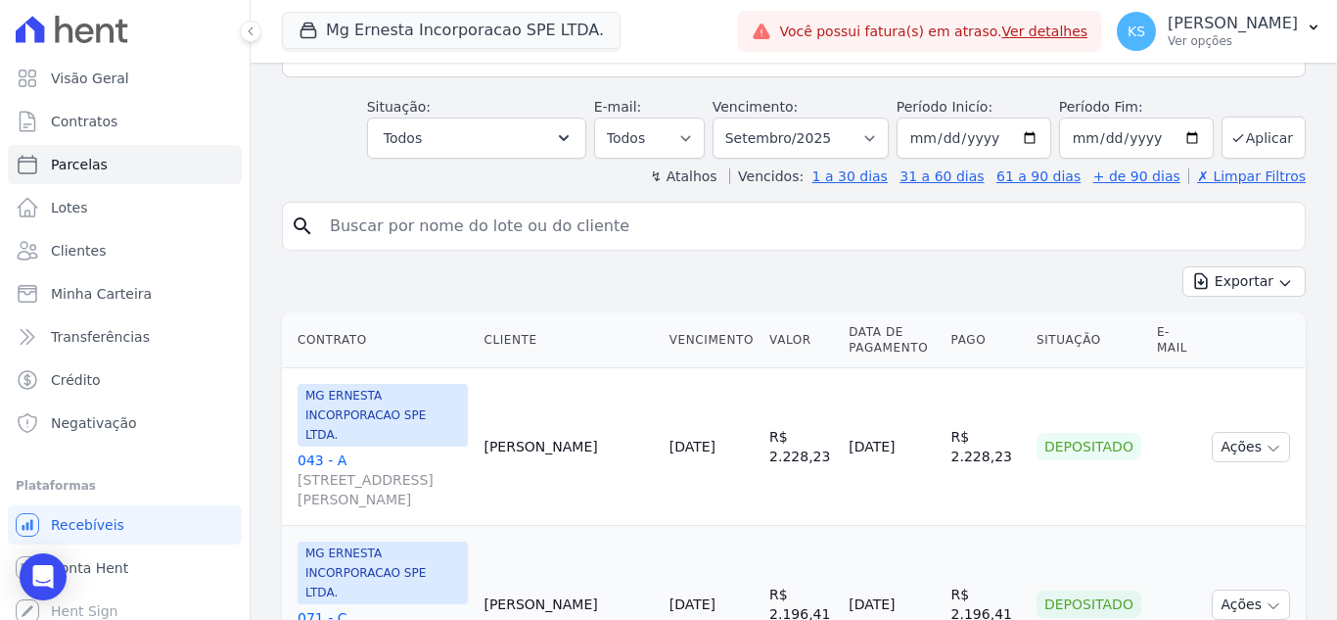
scroll to position [294, 0]
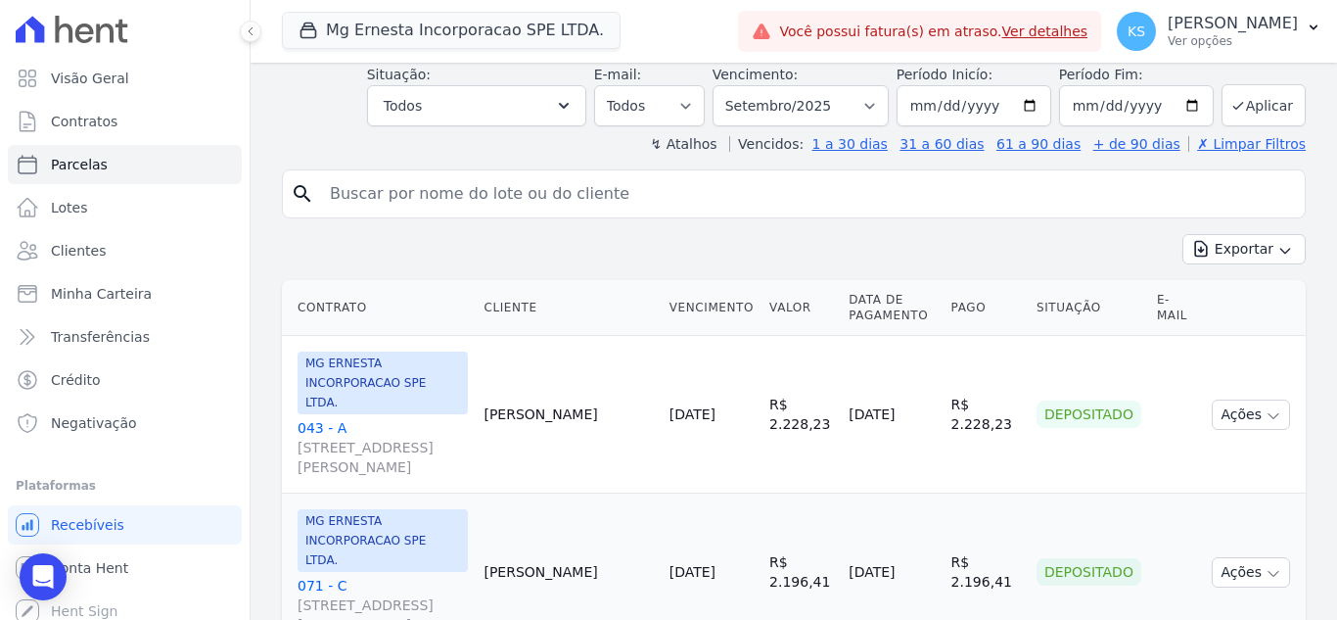
click at [351, 199] on input "search" at bounding box center [807, 193] width 979 height 39
type input "[PERSON_NAME]"
click at [793, 104] on select "Filtrar por período ──────── Todos os meses Julho/2025 Agosto/2025 Setembro/202…" at bounding box center [801, 105] width 176 height 41
click at [784, 110] on select "Filtrar por período ──────── Todos os meses Julho/2025 Agosto/2025 Setembro/202…" at bounding box center [801, 105] width 176 height 41
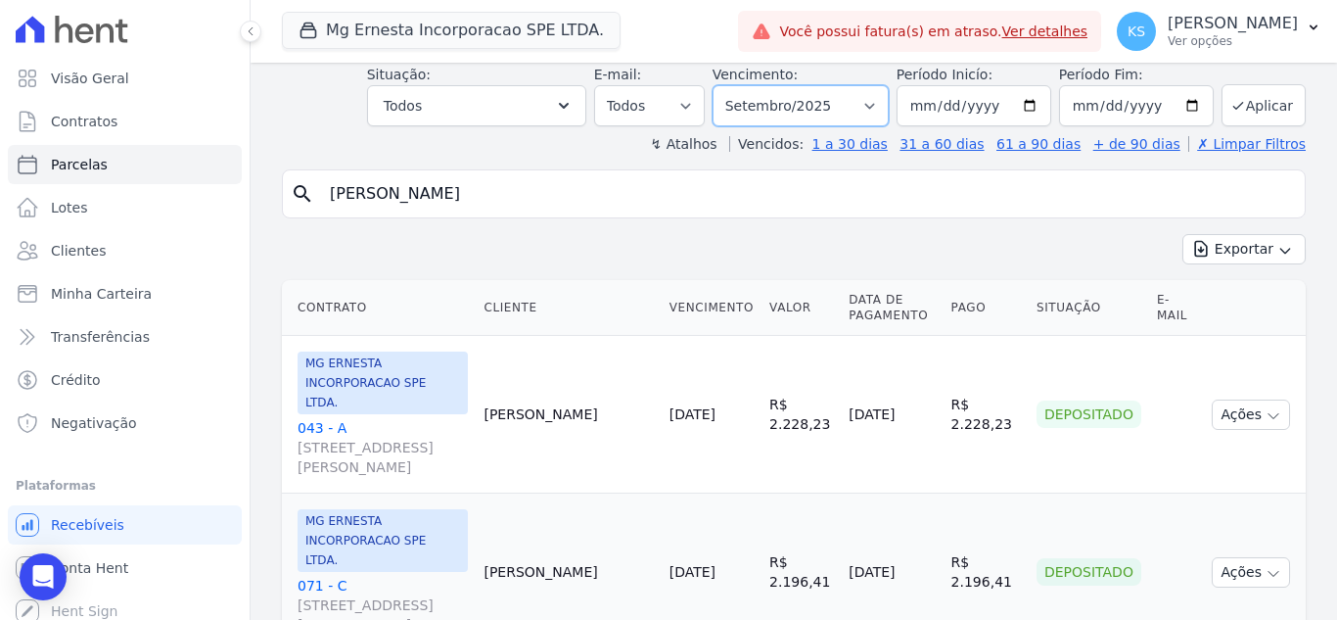
select select "10/2025"
click at [725, 85] on select "Filtrar por período ──────── Todos os meses Julho/2025 Agosto/2025 Setembro/202…" at bounding box center [801, 105] width 176 height 41
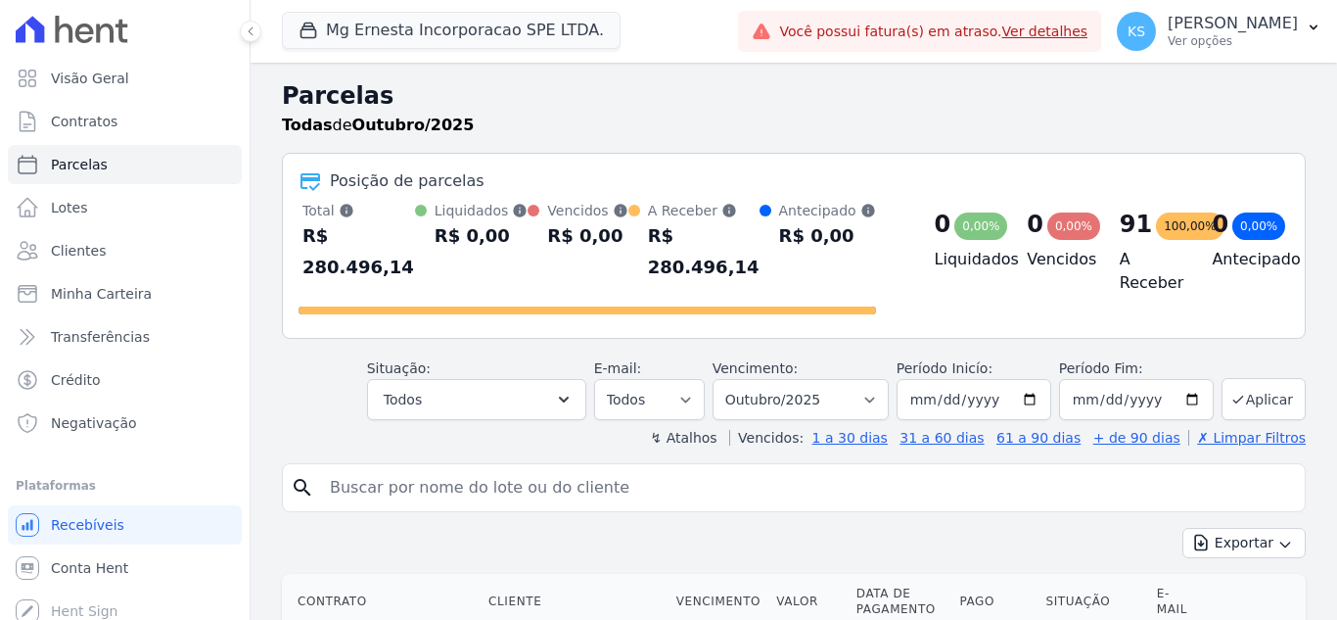
select select
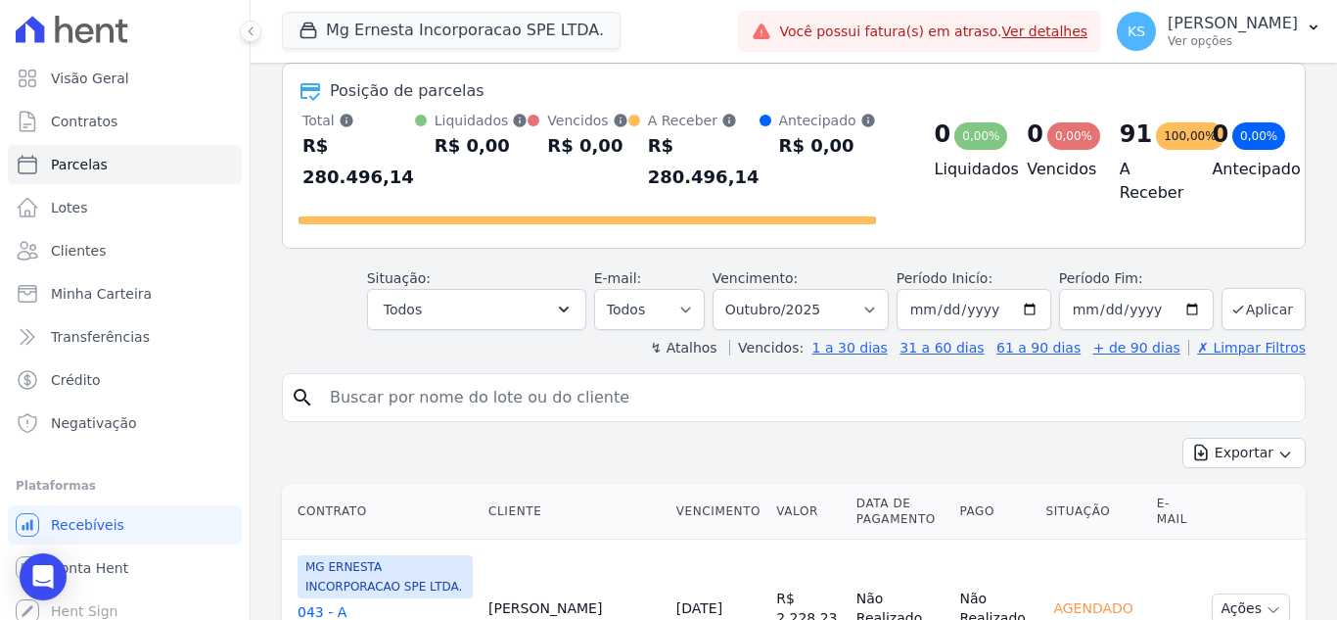
scroll to position [196, 0]
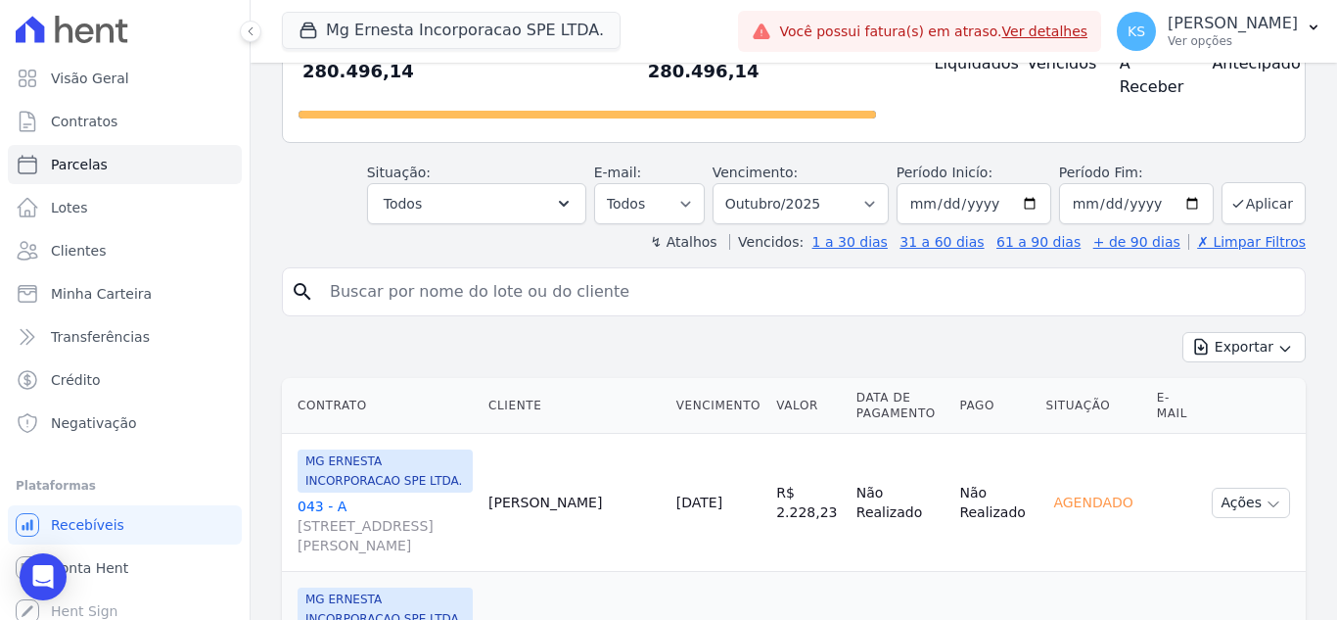
click at [402, 272] on input "search" at bounding box center [807, 291] width 979 height 39
type input "[PERSON_NAME]"
select select
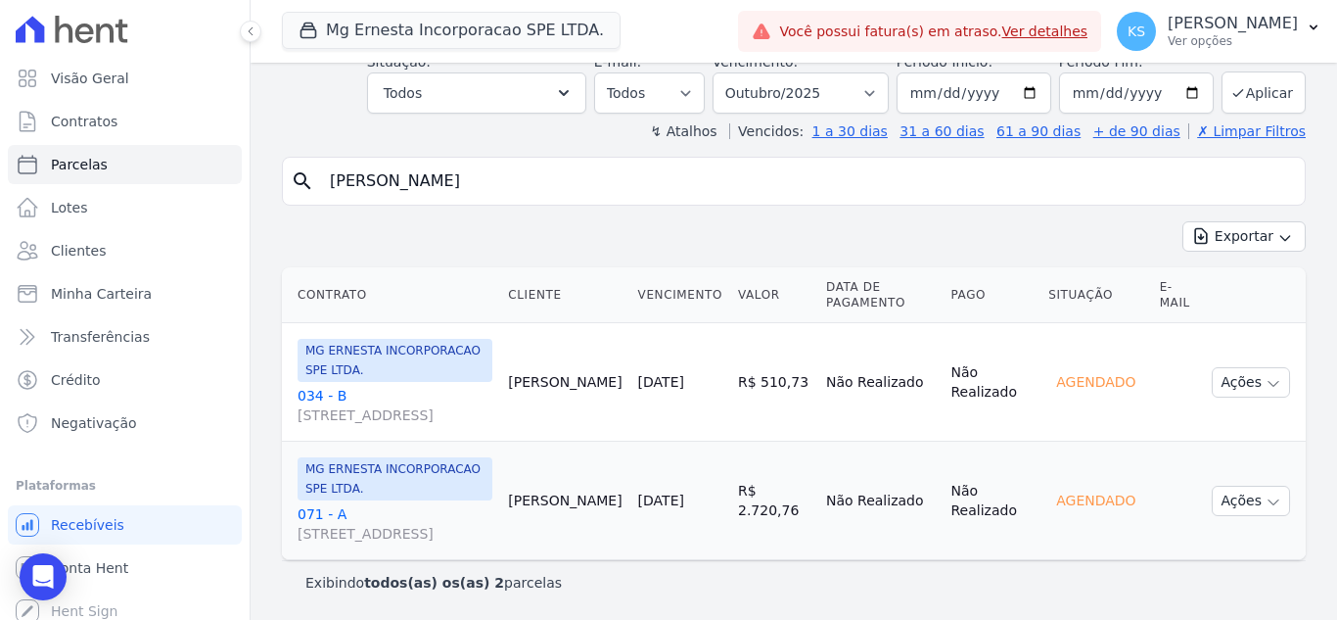
scroll to position [128, 0]
click at [1266, 494] on icon "button" at bounding box center [1274, 502] width 16 height 16
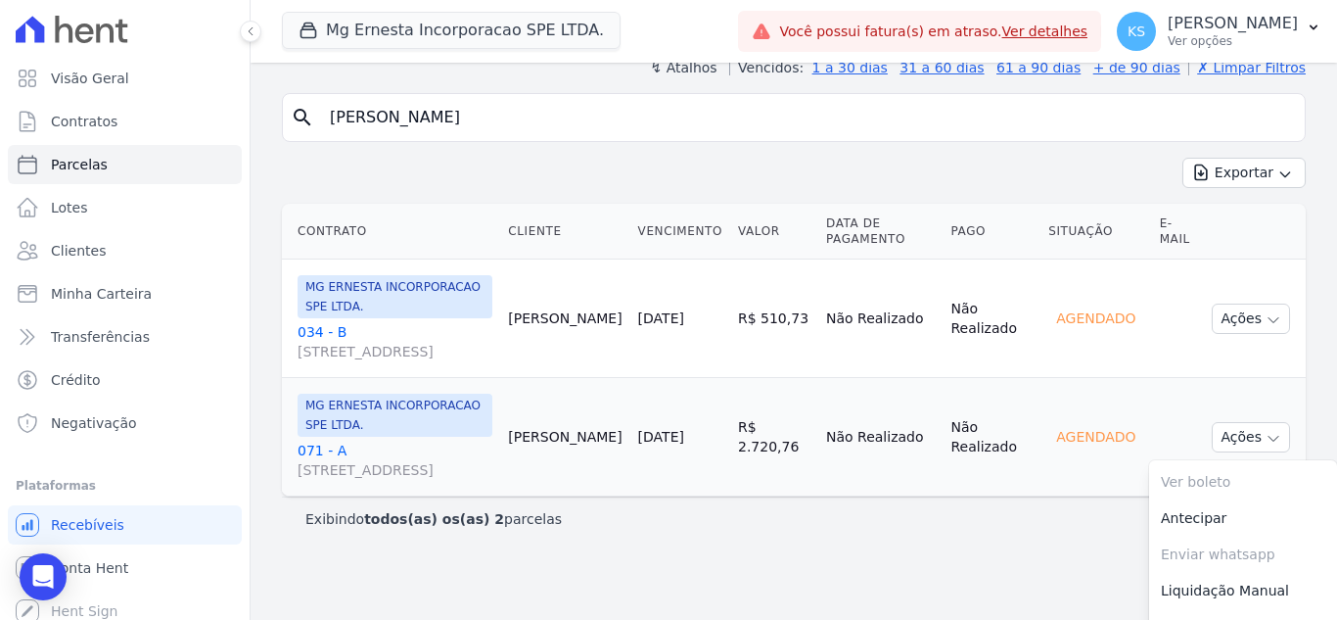
scroll to position [211, 0]
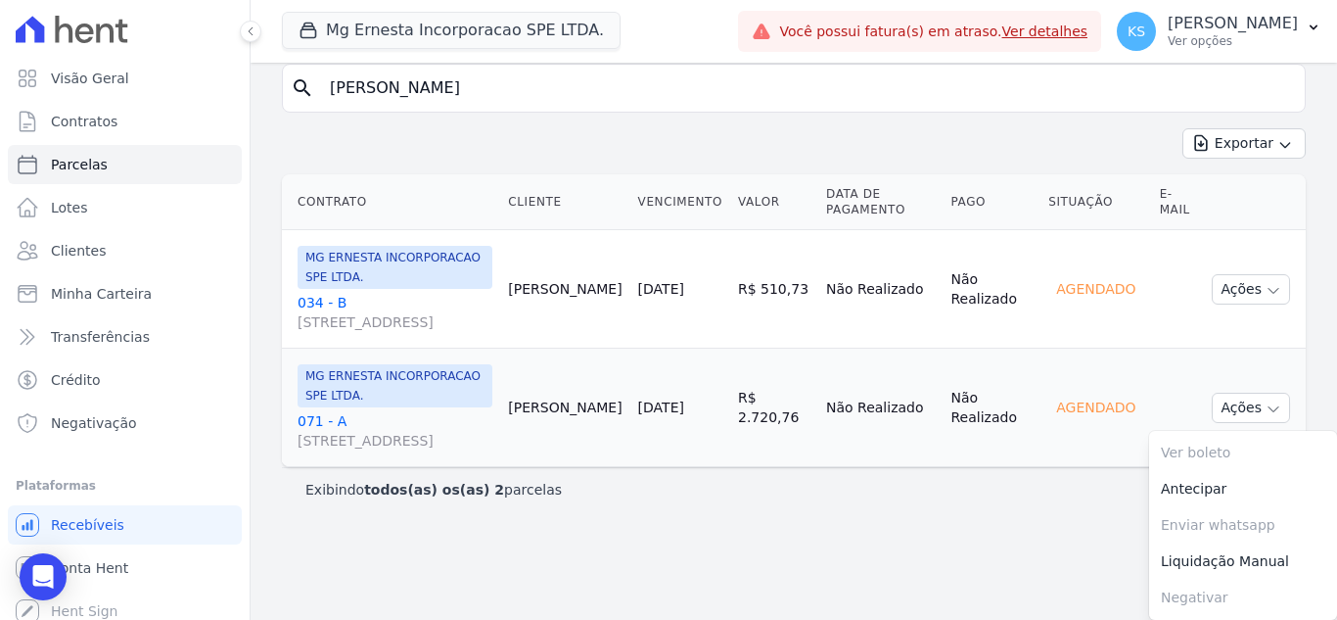
click at [862, 511] on div "Exibindo todos(as) os(as) 2 parcelas" at bounding box center [794, 489] width 1024 height 44
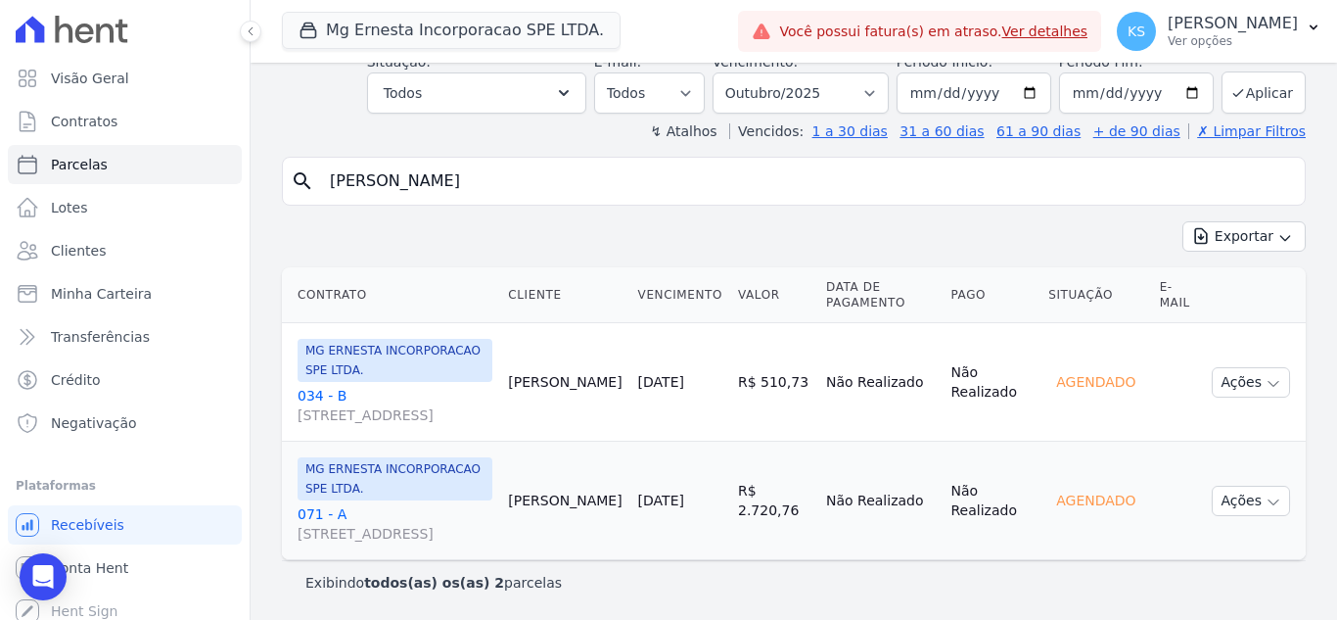
click at [841, 183] on div "search daniela" at bounding box center [794, 181] width 1024 height 49
click at [1243, 493] on button "Ações" at bounding box center [1251, 500] width 78 height 30
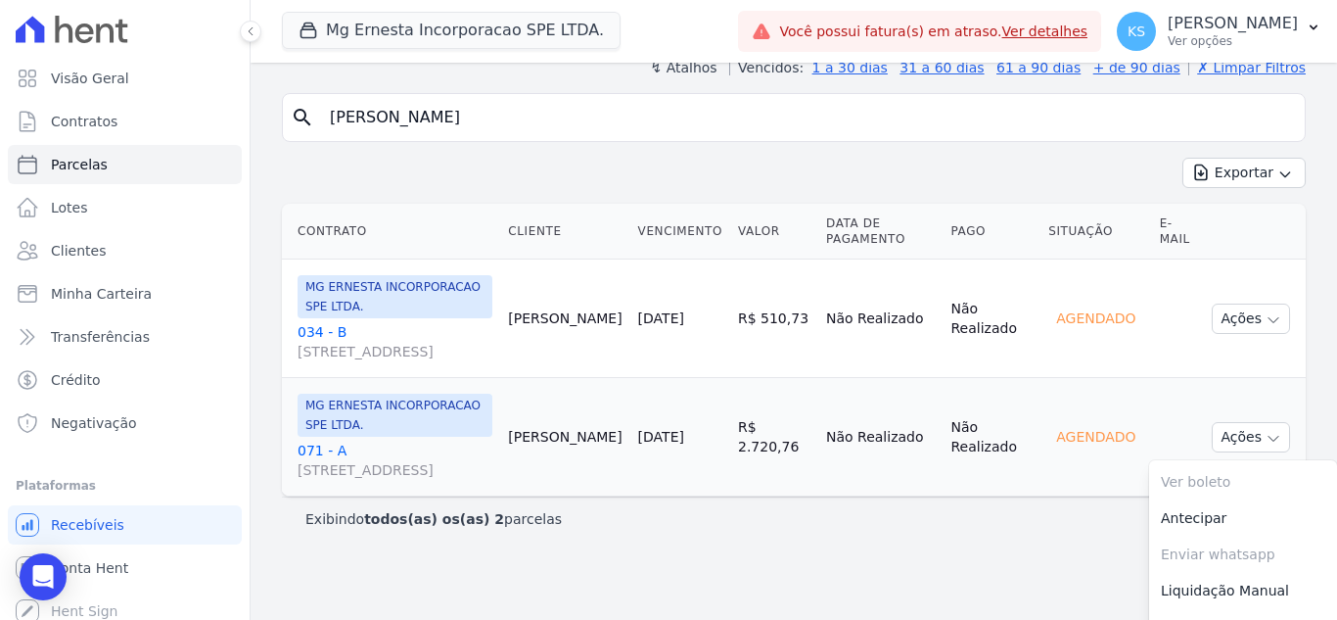
scroll to position [211, 0]
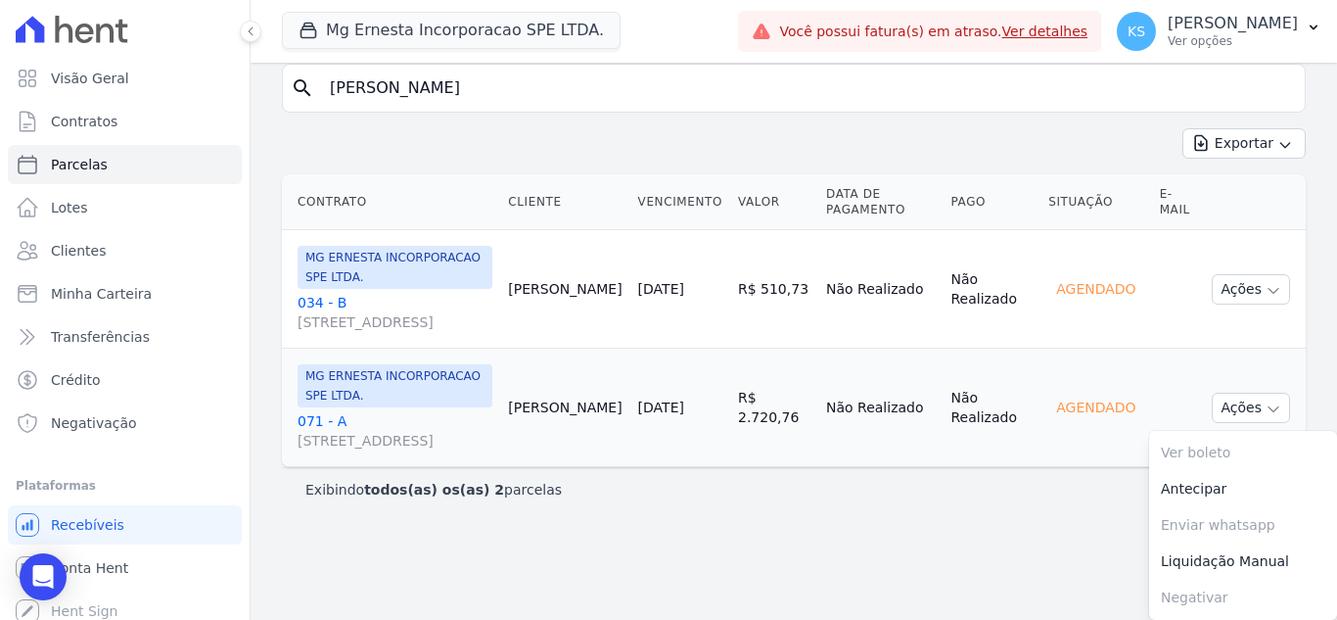
click at [981, 536] on main "Parcelas Todas de Outubro/2025 Situação: Agendado Em Aberto Pago Processando Ca…" at bounding box center [794, 341] width 1086 height 557
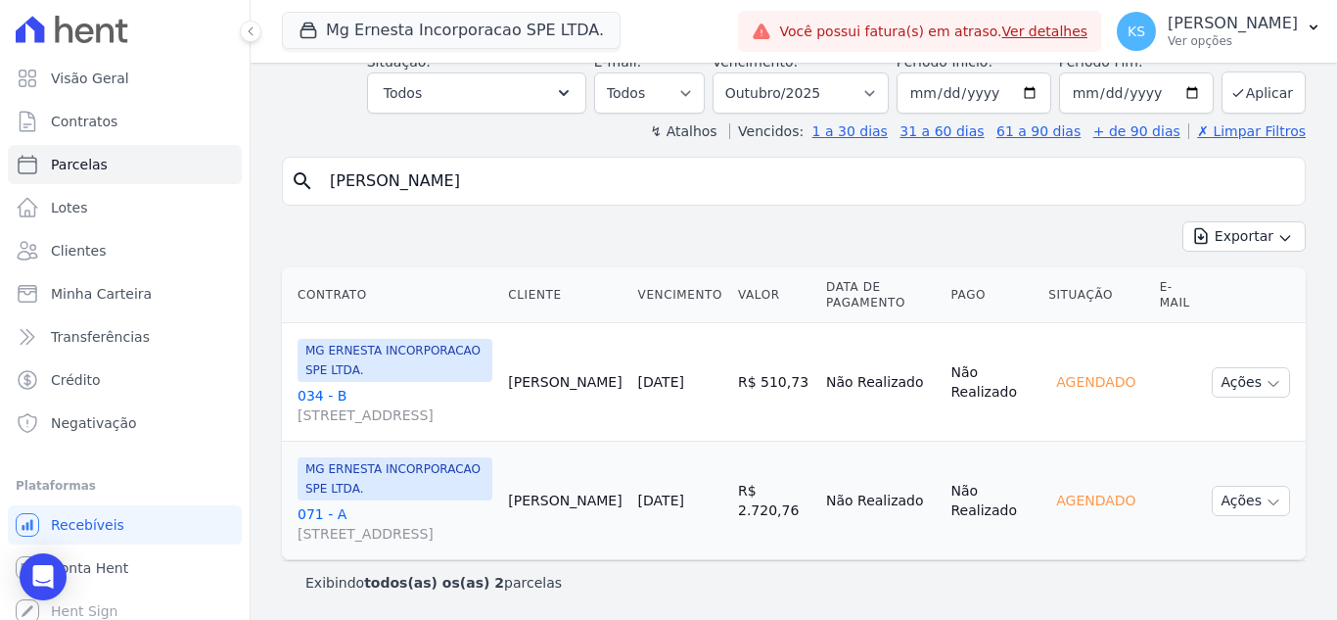
scroll to position [128, 0]
click at [1235, 495] on button "Ações" at bounding box center [1251, 500] width 78 height 30
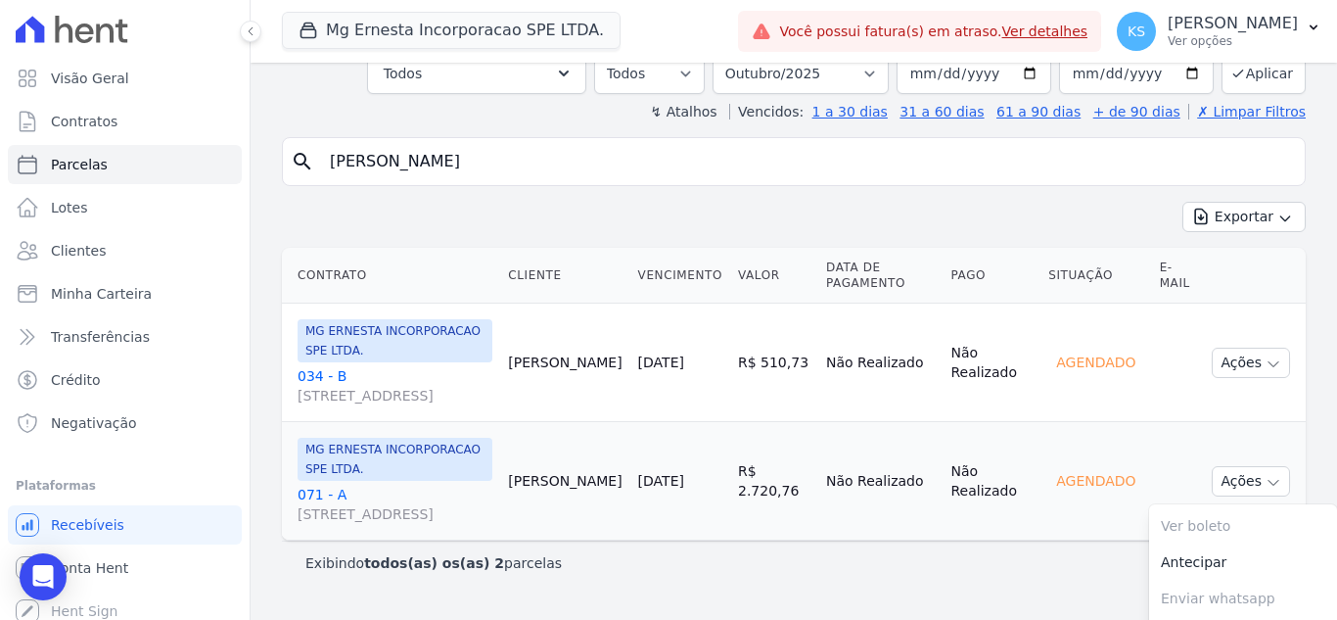
scroll to position [211, 0]
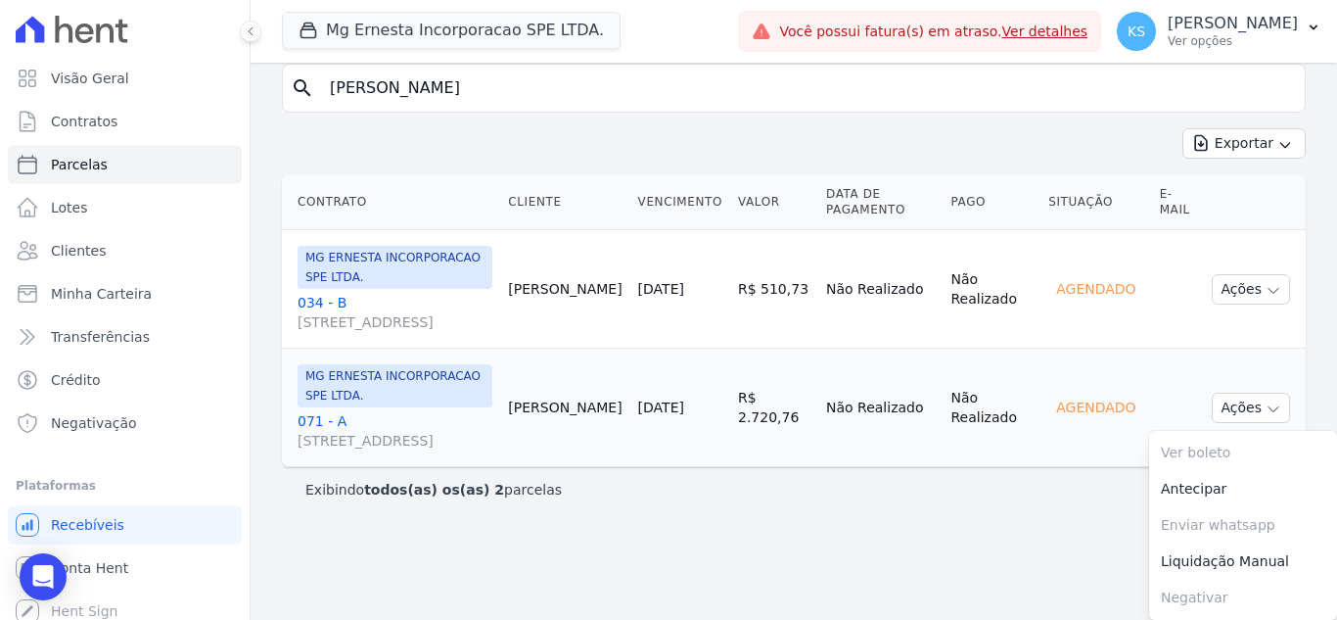
click at [1055, 438] on td "Agendado" at bounding box center [1095, 407] width 111 height 118
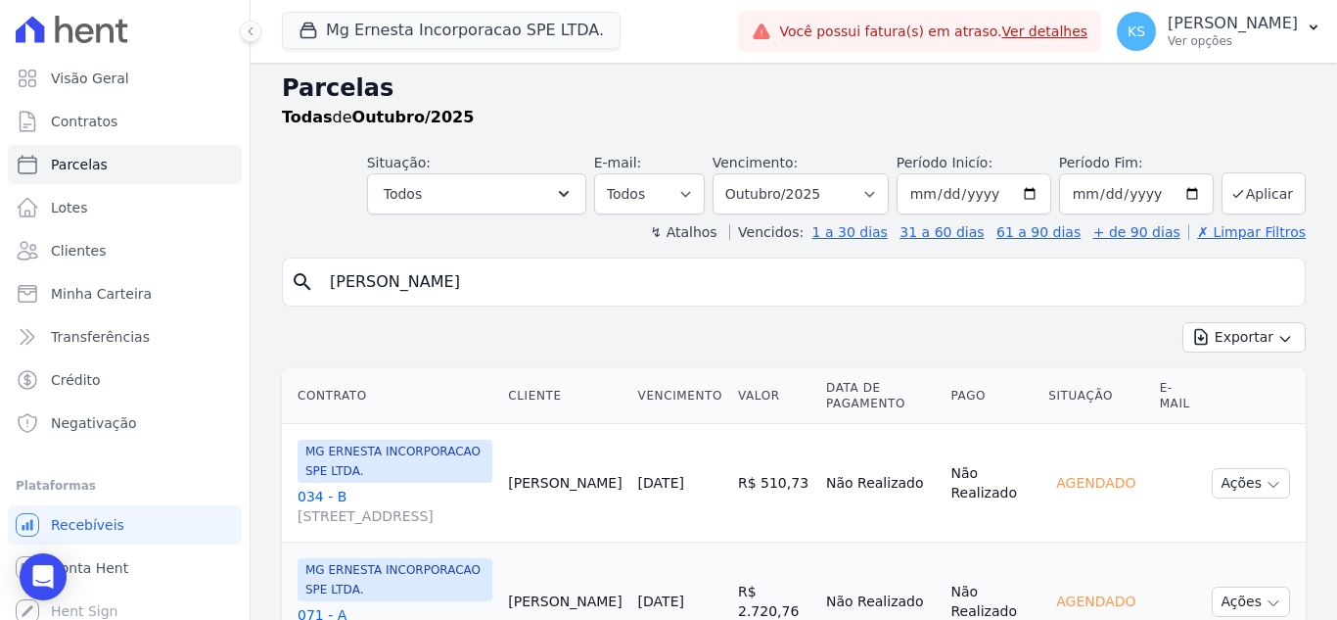
scroll to position [0, 0]
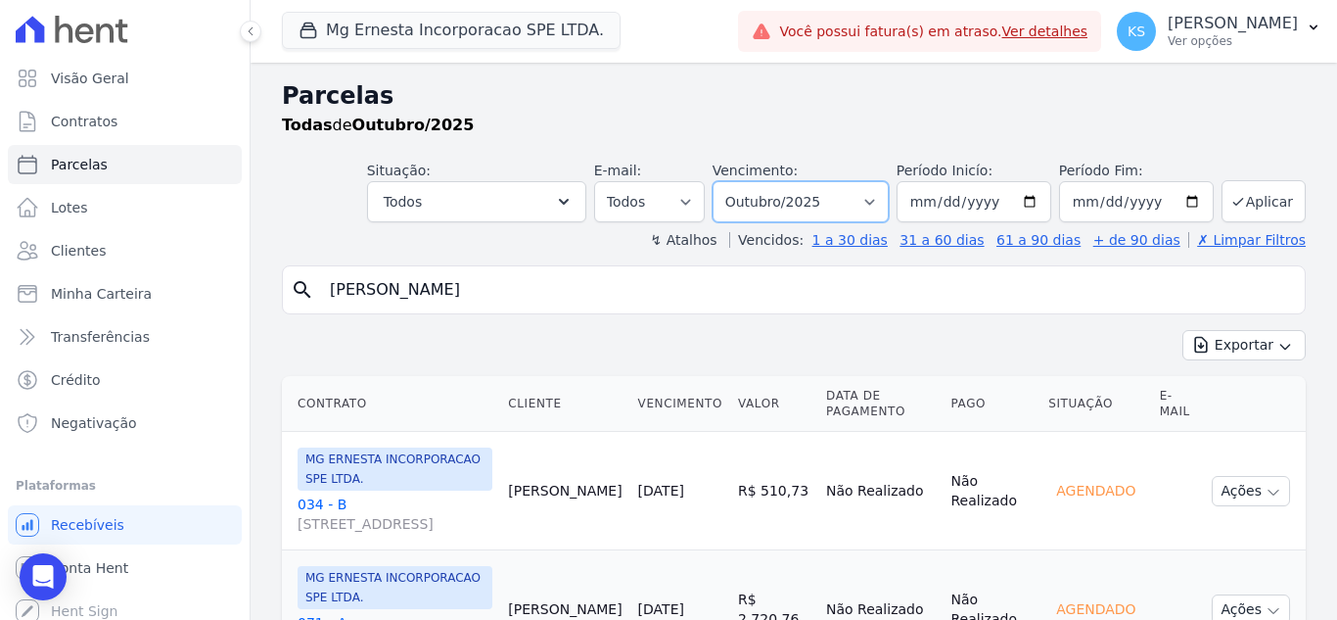
click at [808, 203] on select "Filtrar por período ──────── Todos os meses Julho/2025 Agosto/2025 Setembro/202…" at bounding box center [801, 201] width 176 height 41
select select "09/2025"
click at [725, 181] on select "Filtrar por período ──────── Todos os meses Julho/2025 Agosto/2025 Setembro/202…" at bounding box center [801, 201] width 176 height 41
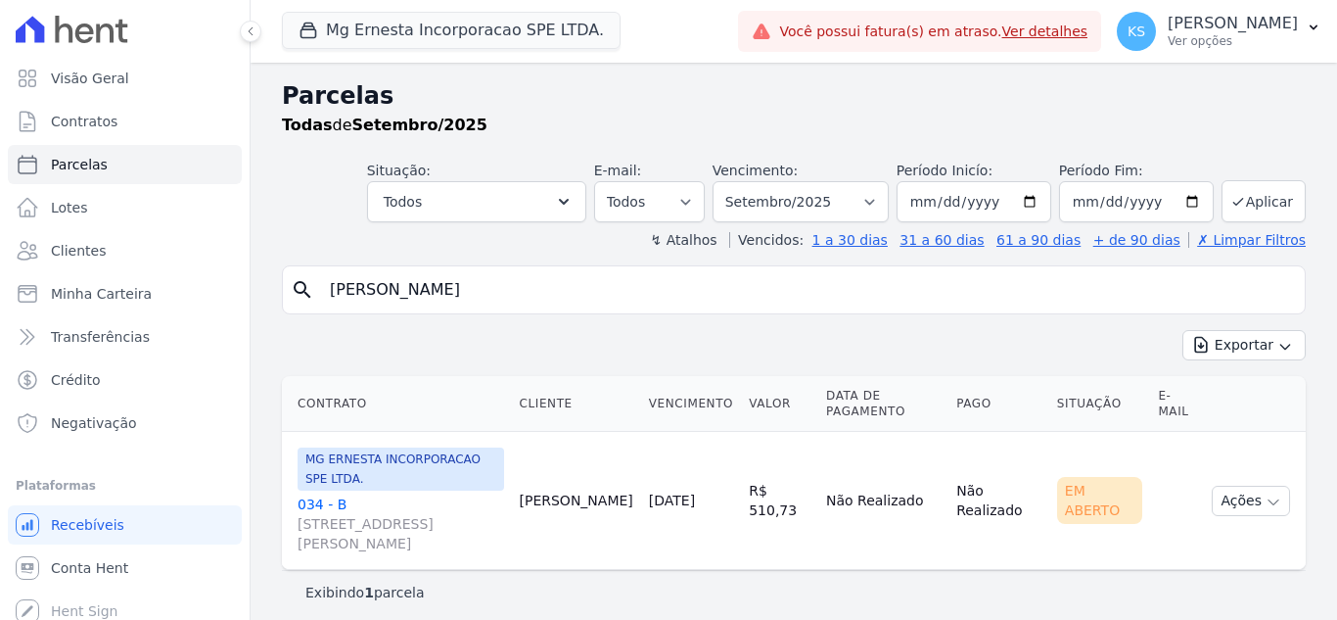
select select
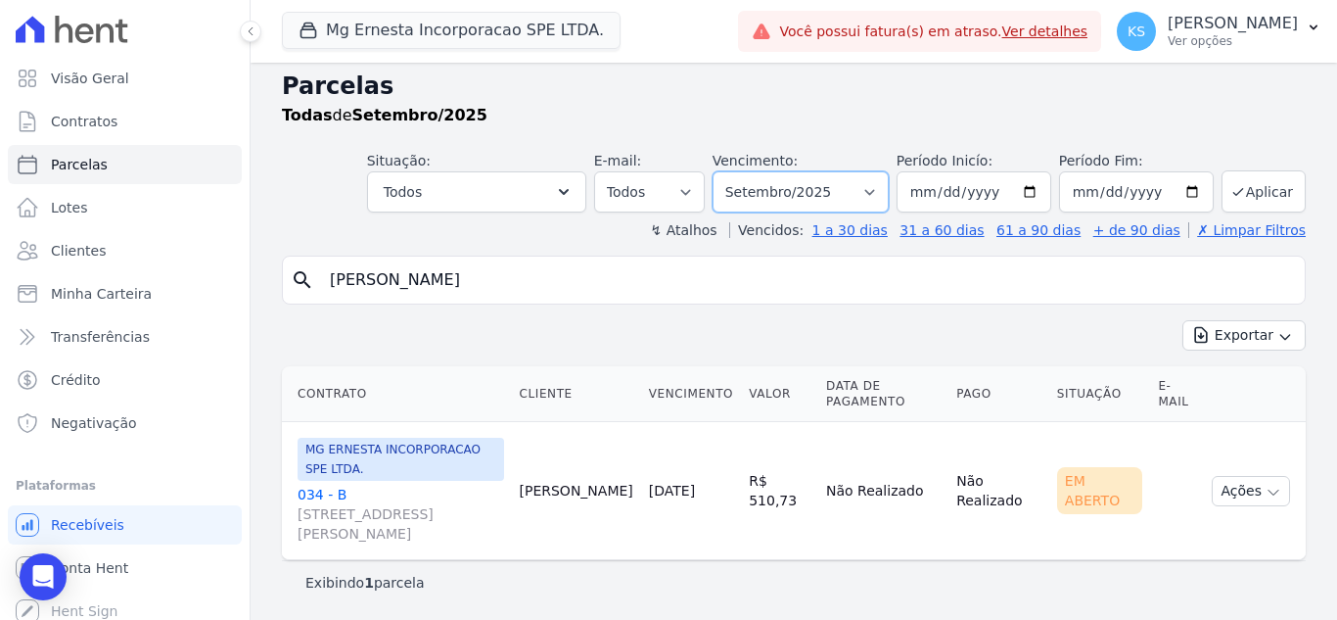
click at [792, 188] on select "Filtrar por período ──────── Todos os meses Julho/2025 Agosto/2025 Setembro/202…" at bounding box center [801, 191] width 176 height 41
select select "08/2025"
click at [725, 171] on select "Filtrar por período ──────── Todos os meses Julho/2025 Agosto/2025 Setembro/202…" at bounding box center [801, 191] width 176 height 41
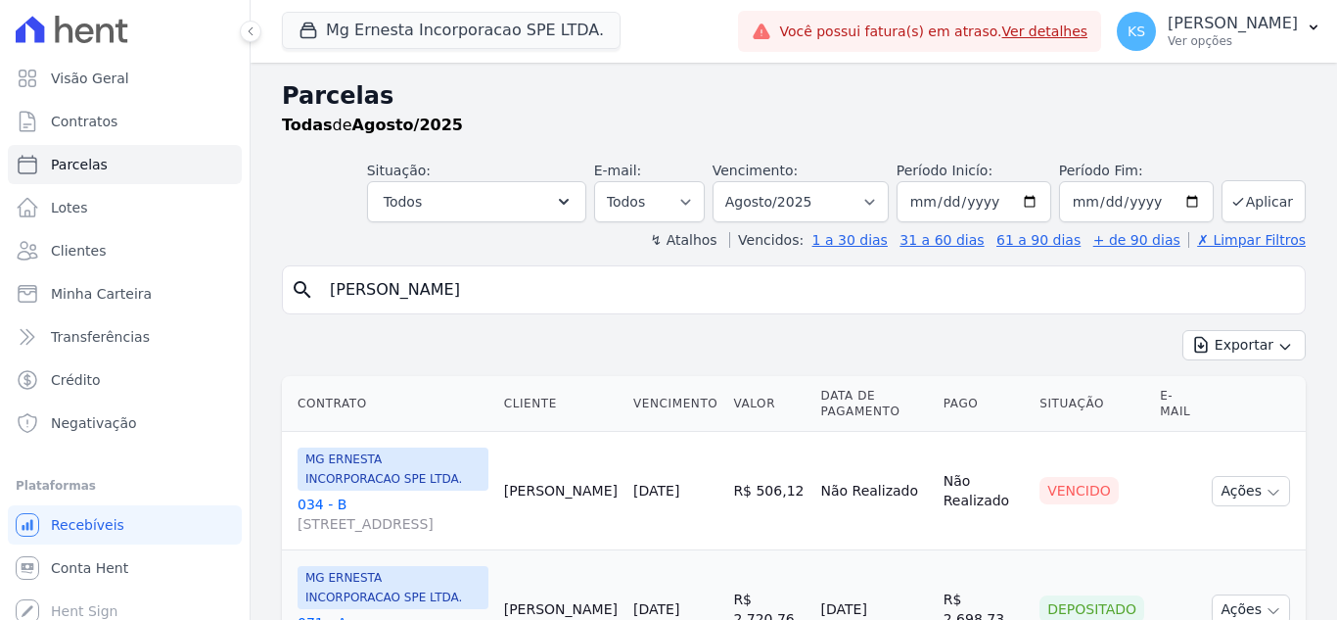
select select
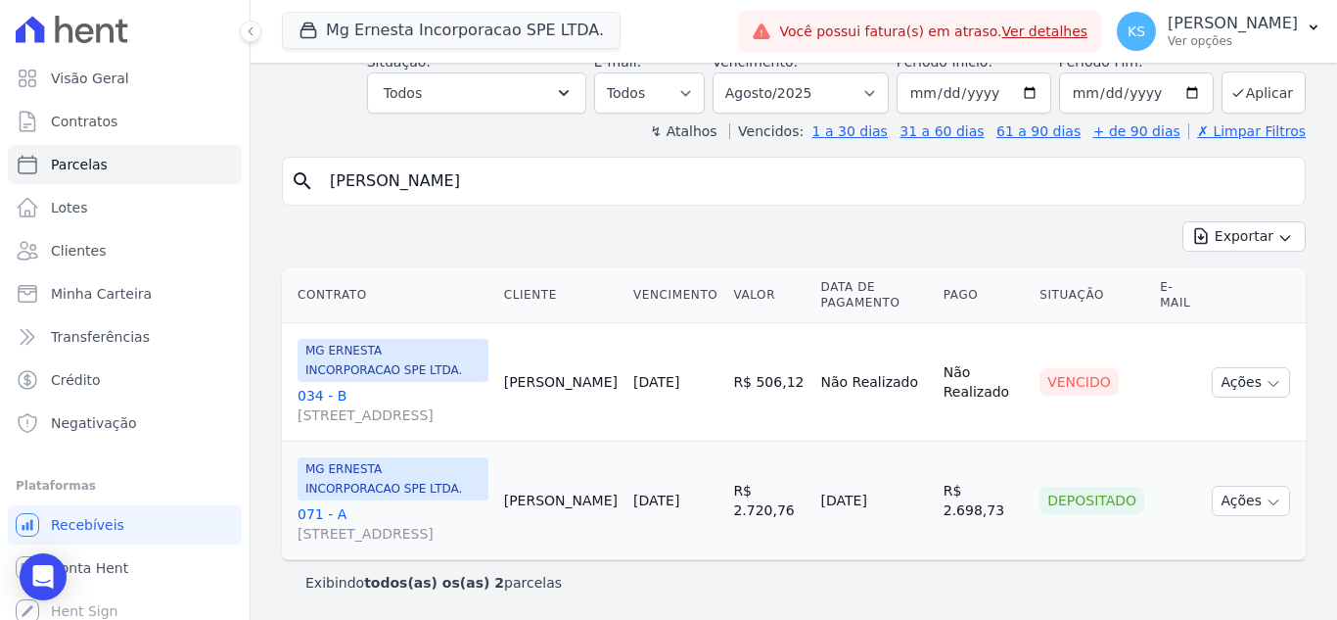
scroll to position [148, 0]
click at [1233, 495] on button "Ações" at bounding box center [1251, 500] width 78 height 30
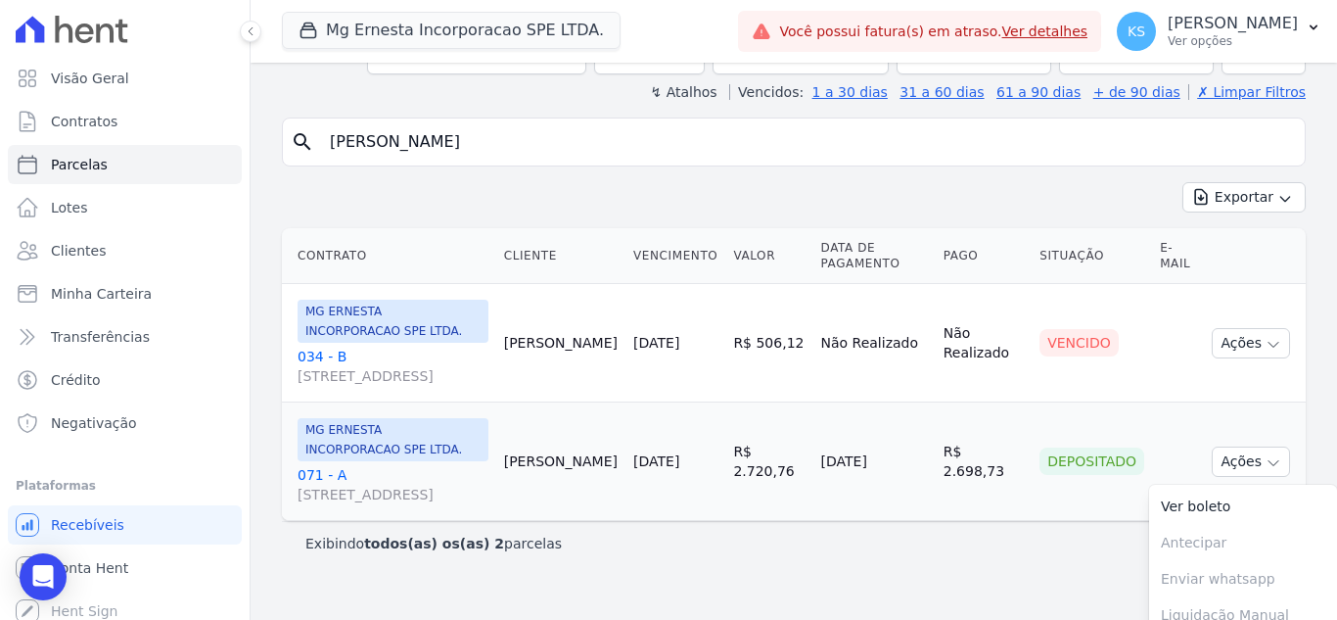
scroll to position [231, 0]
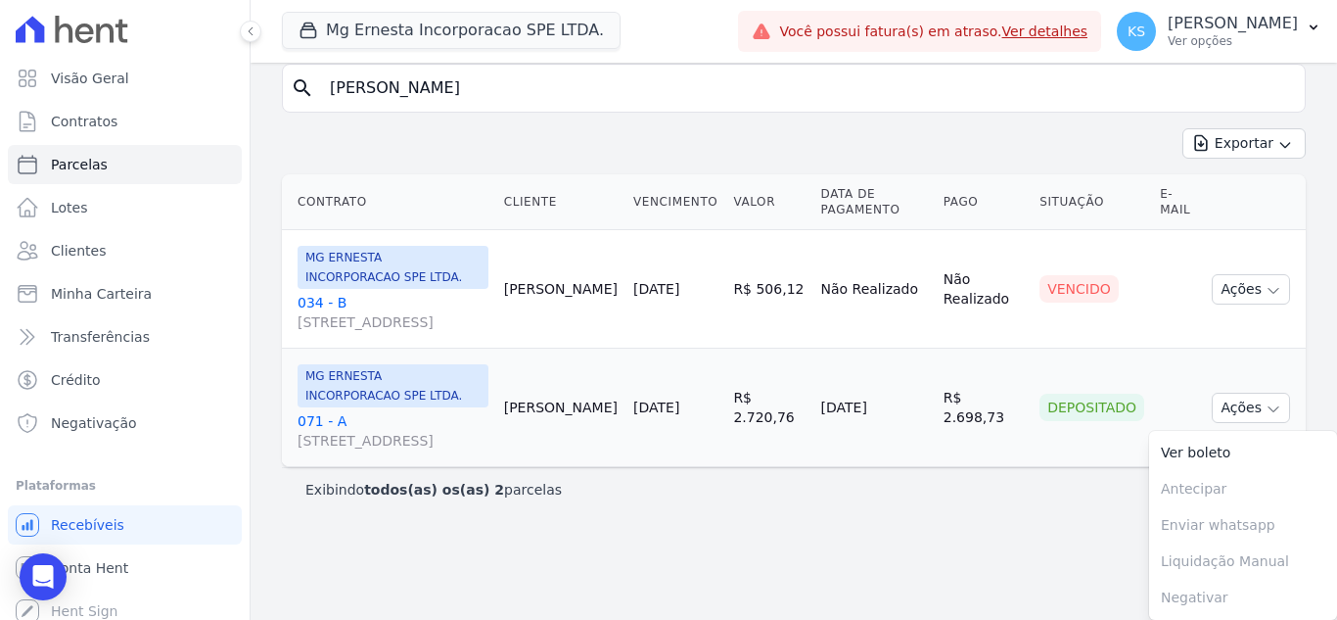
click at [1001, 446] on td "R$ 2.698,73" at bounding box center [984, 407] width 96 height 118
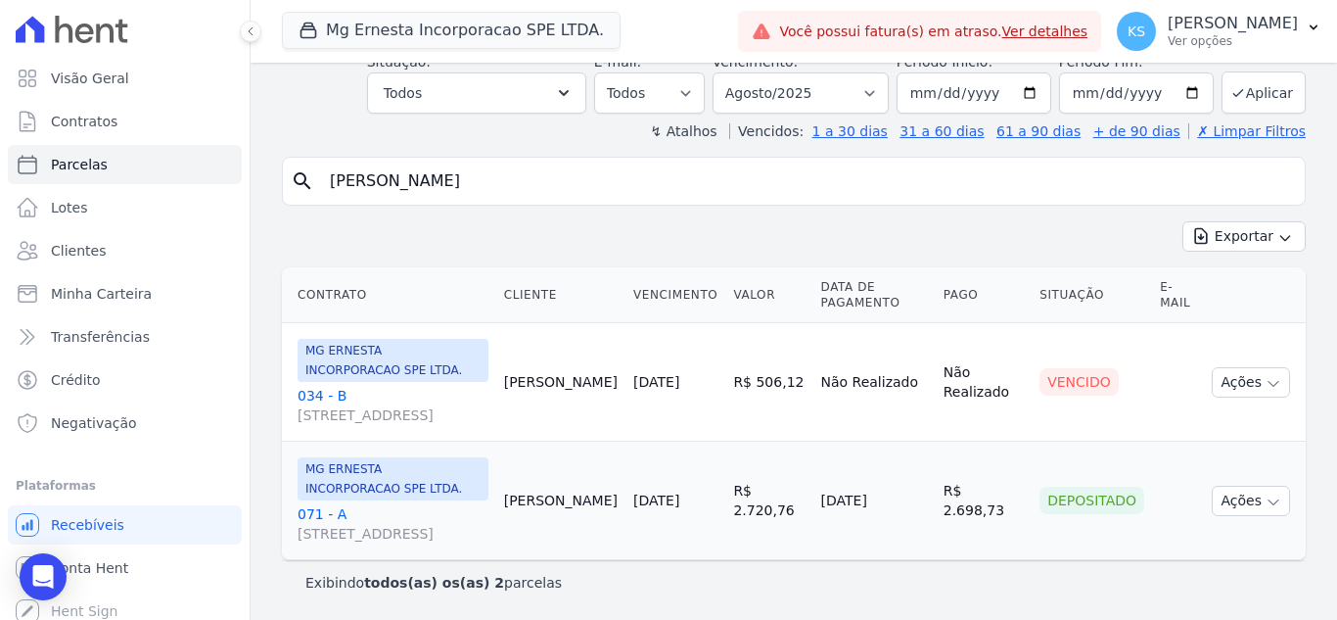
scroll to position [148, 0]
click at [1236, 498] on button "Ações" at bounding box center [1251, 500] width 78 height 30
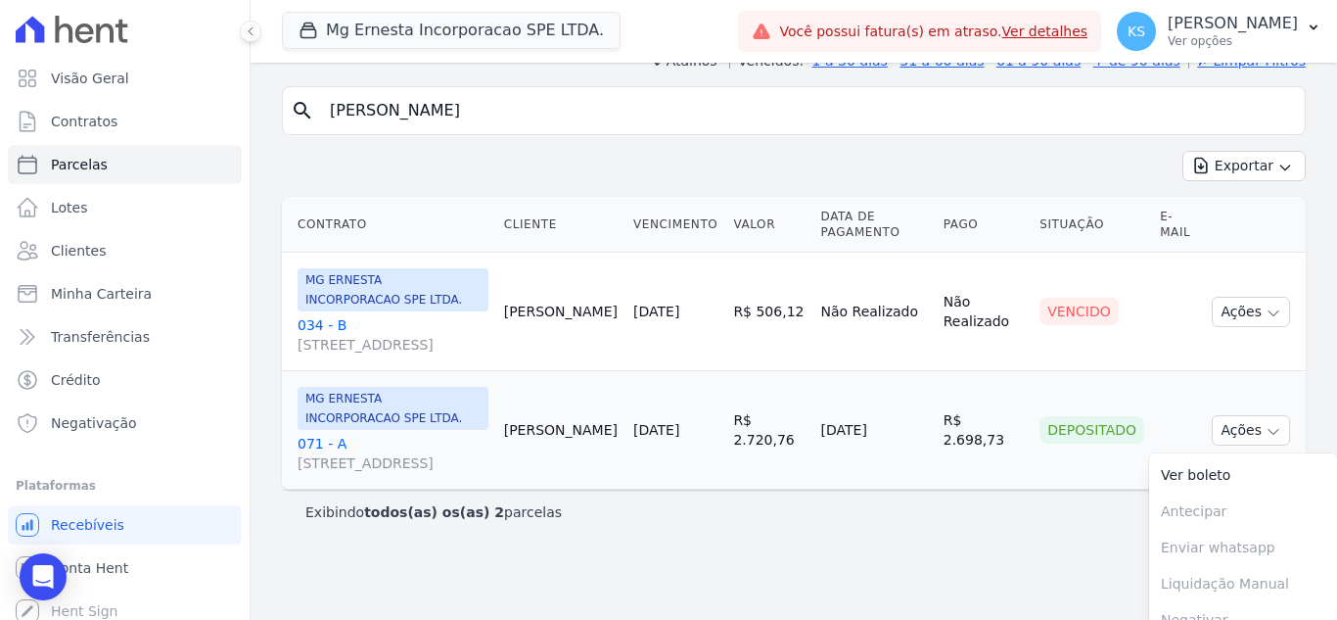
scroll to position [133, 0]
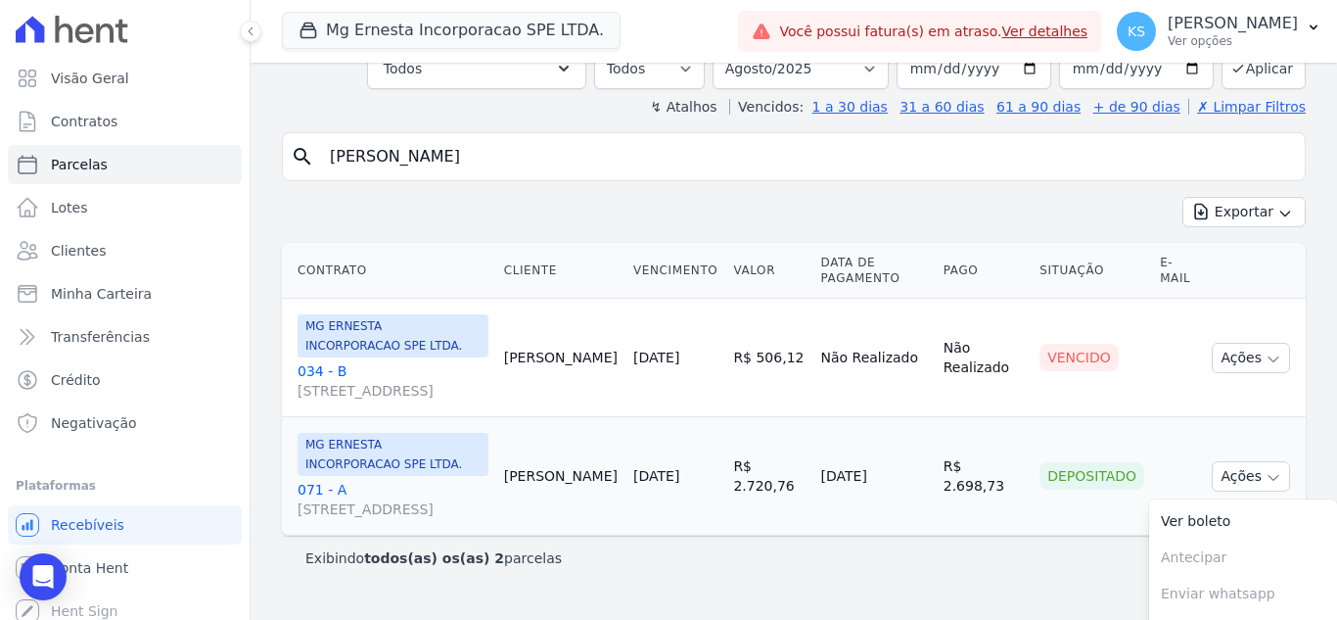
click at [1114, 417] on td "Vencido" at bounding box center [1092, 358] width 120 height 118
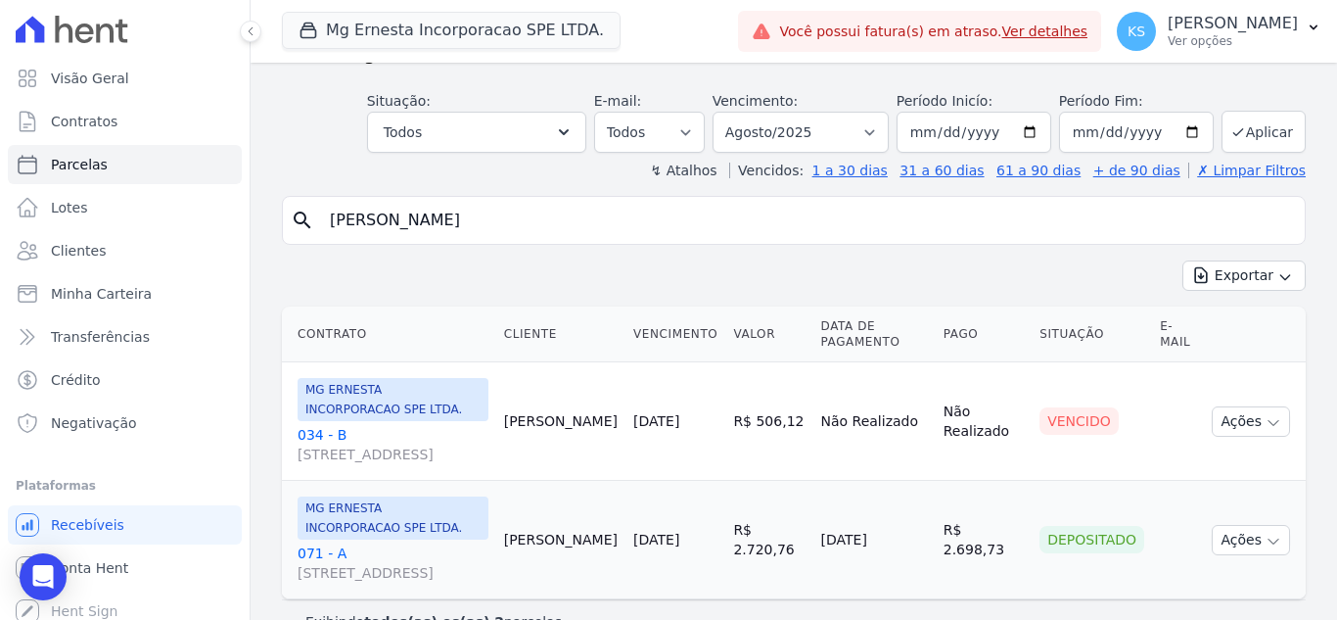
scroll to position [35, 0]
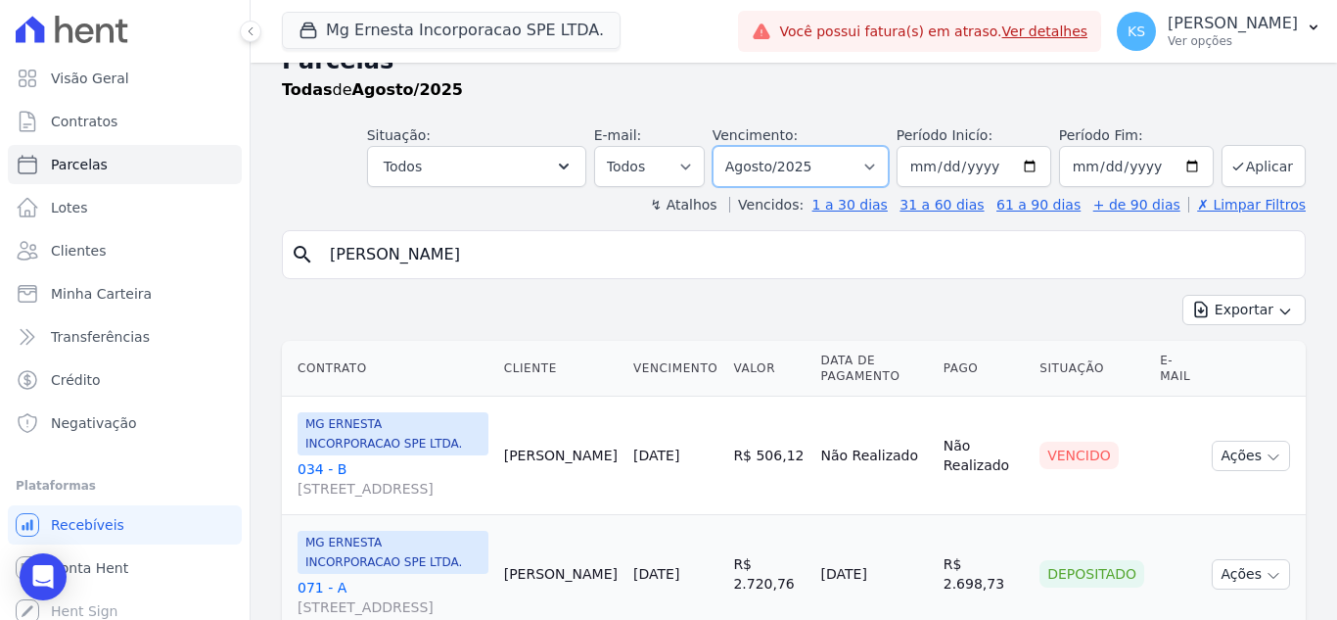
click at [795, 161] on select "Filtrar por período ──────── Todos os meses Julho/2025 Agosto/2025 Setembro/202…" at bounding box center [801, 166] width 176 height 41
select select "all"
click at [725, 146] on select "Filtrar por período ──────── Todos os meses Julho/2025 Agosto/2025 Setembro/202…" at bounding box center [801, 166] width 176 height 41
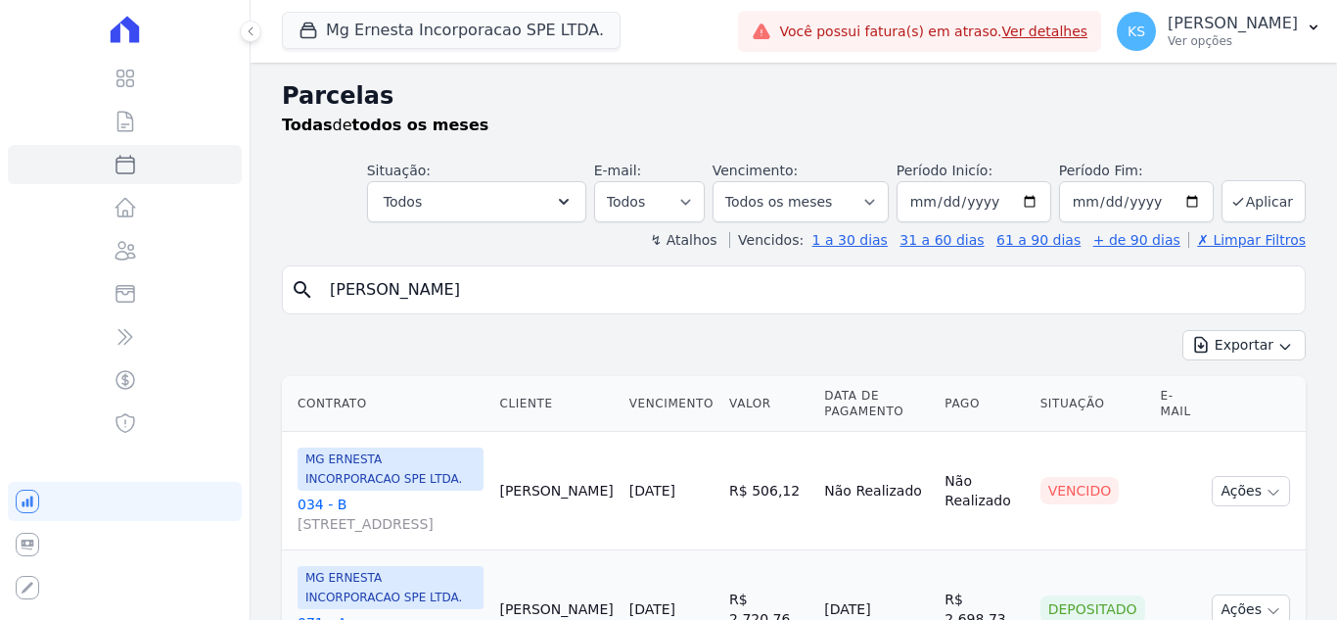
select select
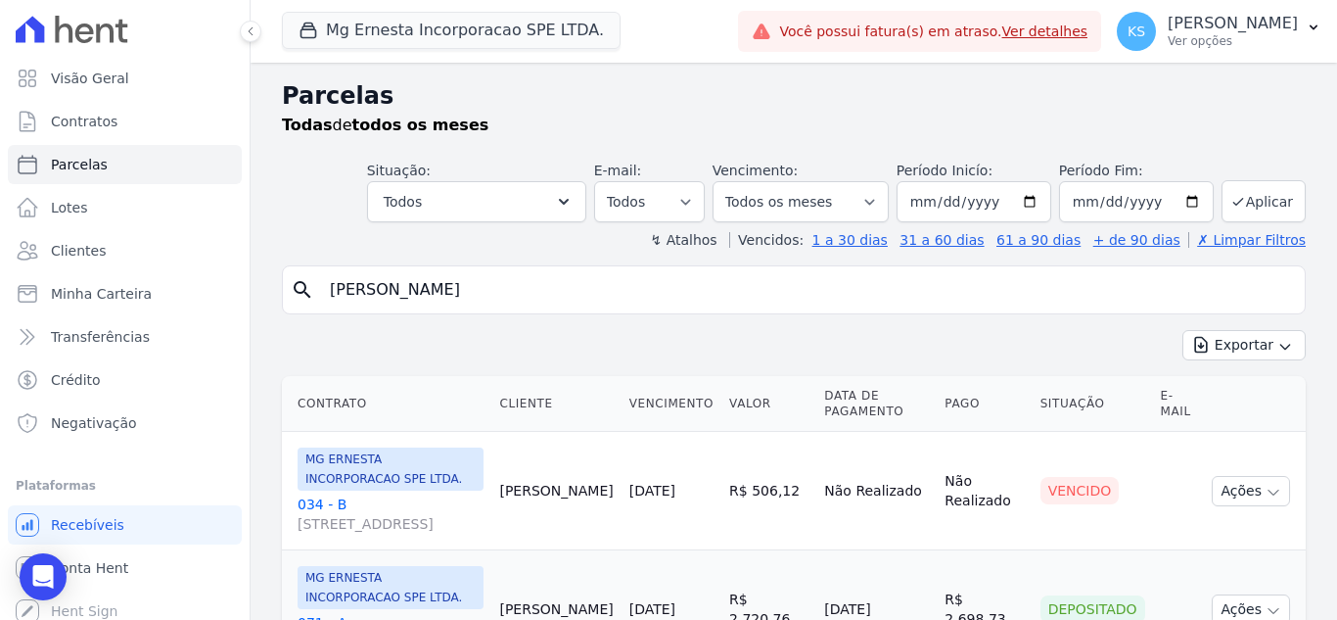
click at [1039, 6] on div "Mg Ernesta Incorporacao SPE LTDA. Você possui apenas um empreendimento Aplicar …" at bounding box center [794, 31] width 1086 height 63
click at [678, 126] on div "Todas de todos os meses" at bounding box center [794, 125] width 1024 height 23
